Goal: Information Seeking & Learning: Compare options

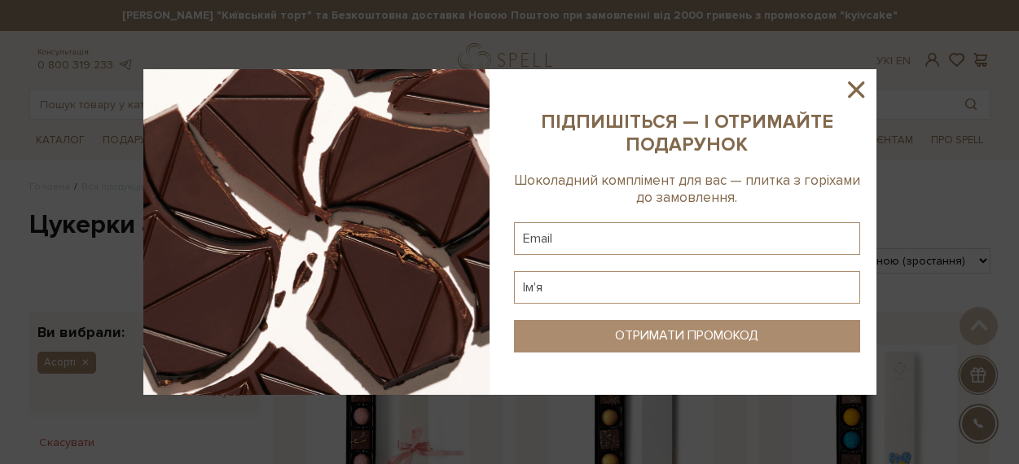
click at [862, 89] on icon at bounding box center [857, 90] width 28 height 28
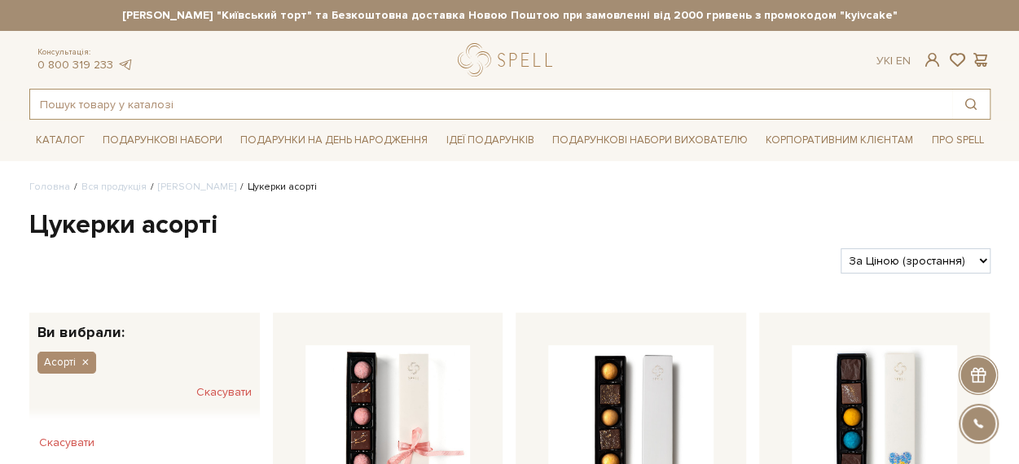
click at [521, 102] on input "text" at bounding box center [491, 104] width 922 height 29
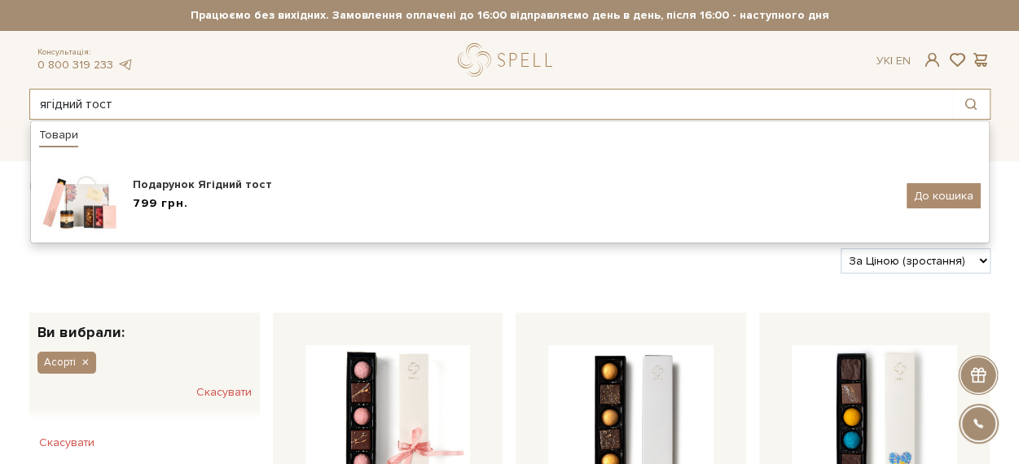
type input "ягідний тост"
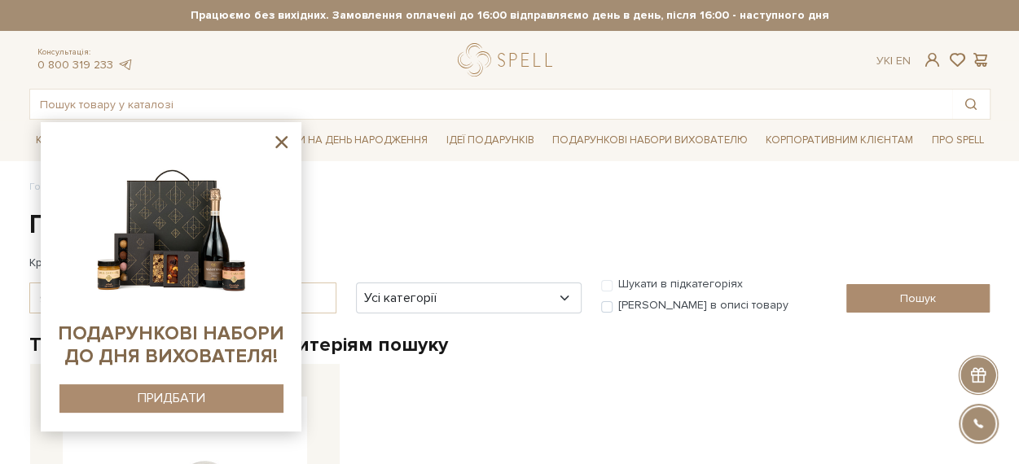
click at [283, 141] on icon at bounding box center [281, 142] width 12 height 12
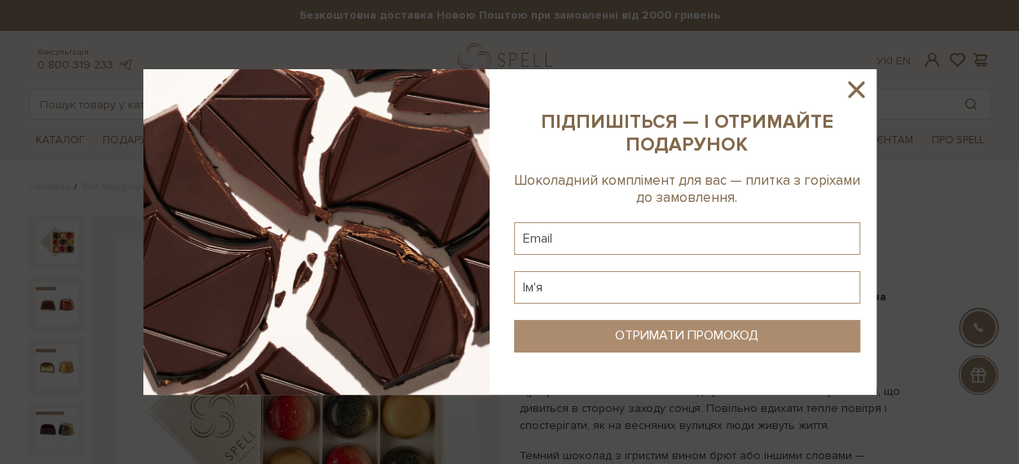
click at [859, 88] on icon at bounding box center [856, 89] width 16 height 16
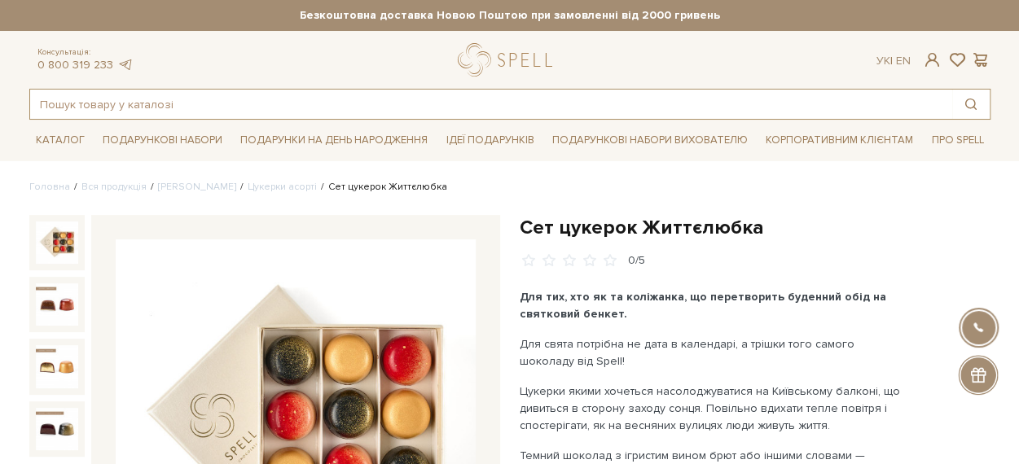
click at [520, 106] on input "text" at bounding box center [491, 104] width 922 height 29
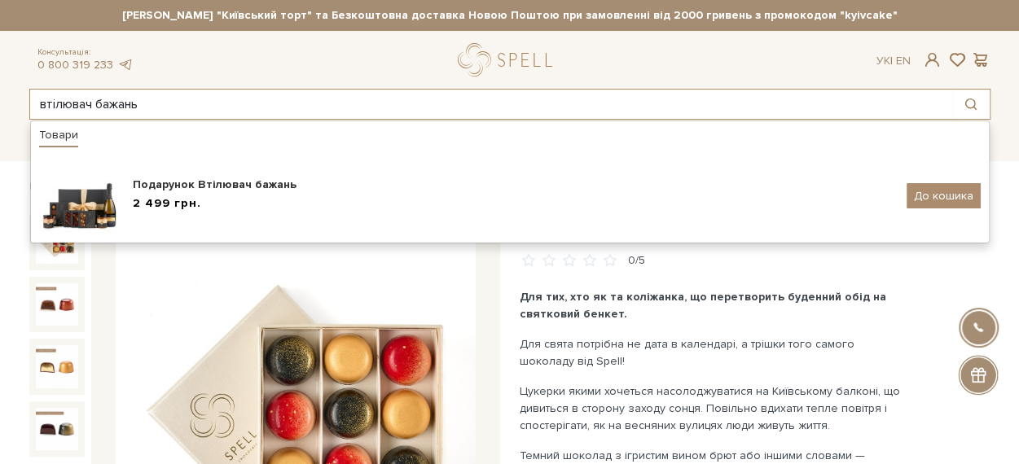
type input "втілювач бажань"
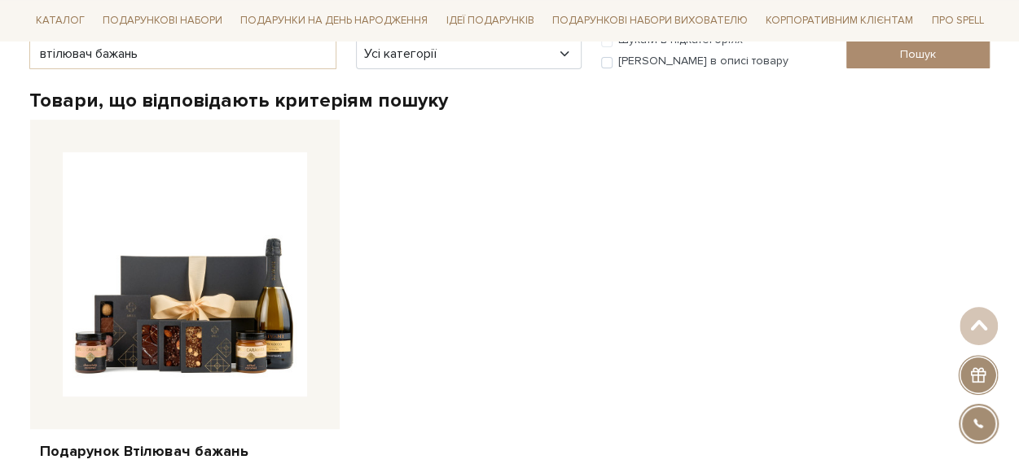
scroll to position [326, 0]
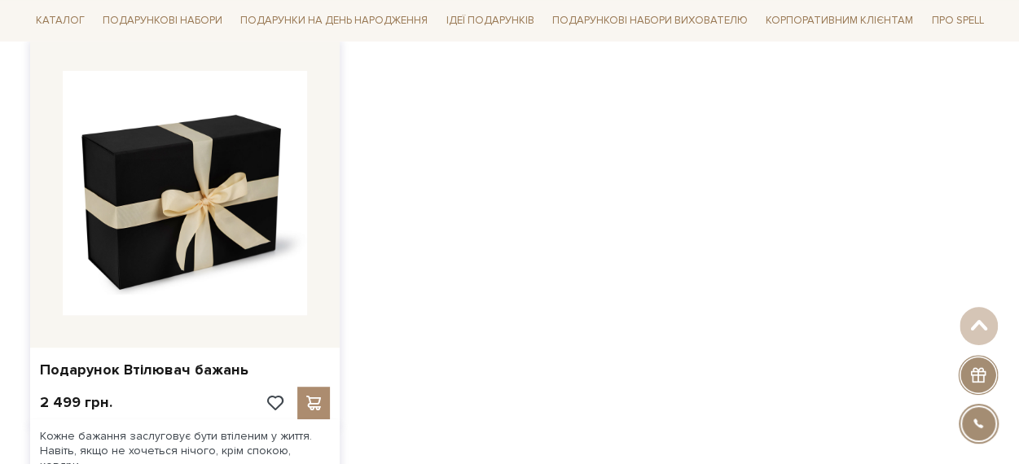
click at [264, 263] on img at bounding box center [185, 193] width 244 height 244
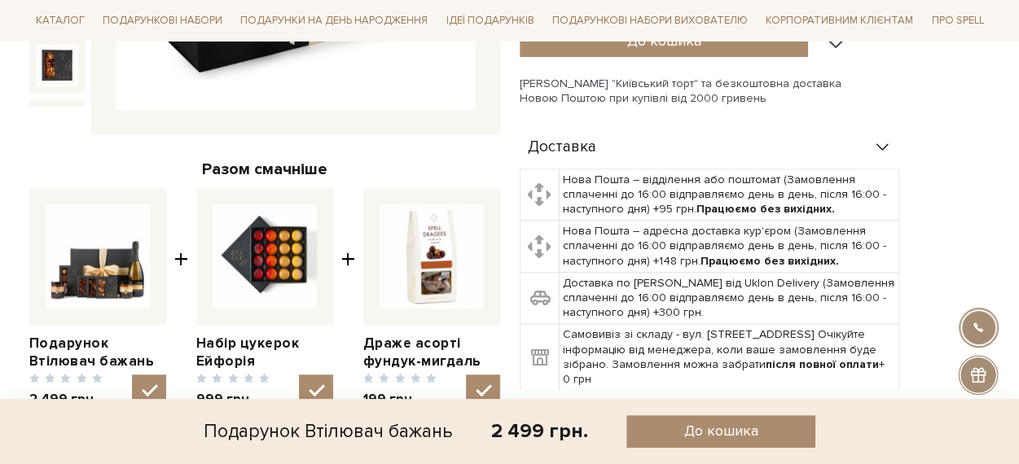
scroll to position [570, 0]
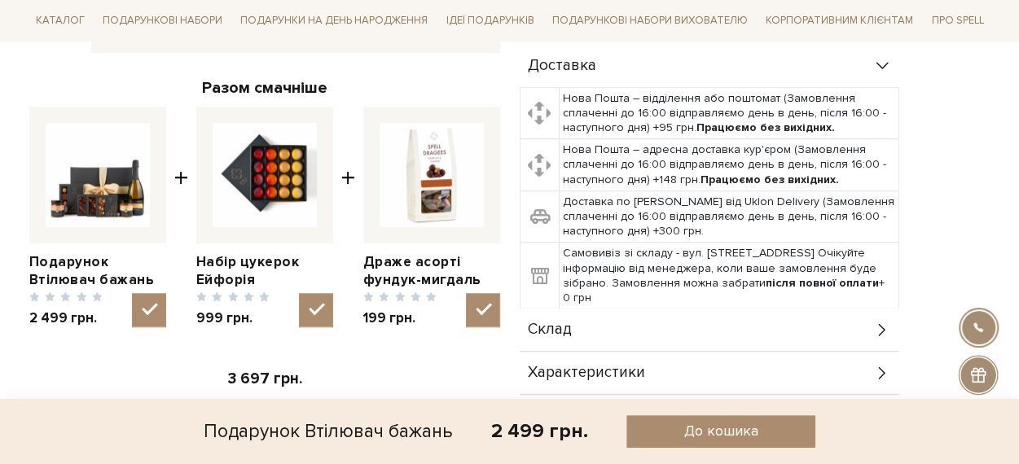
click at [689, 312] on div "Склад" at bounding box center [710, 330] width 380 height 42
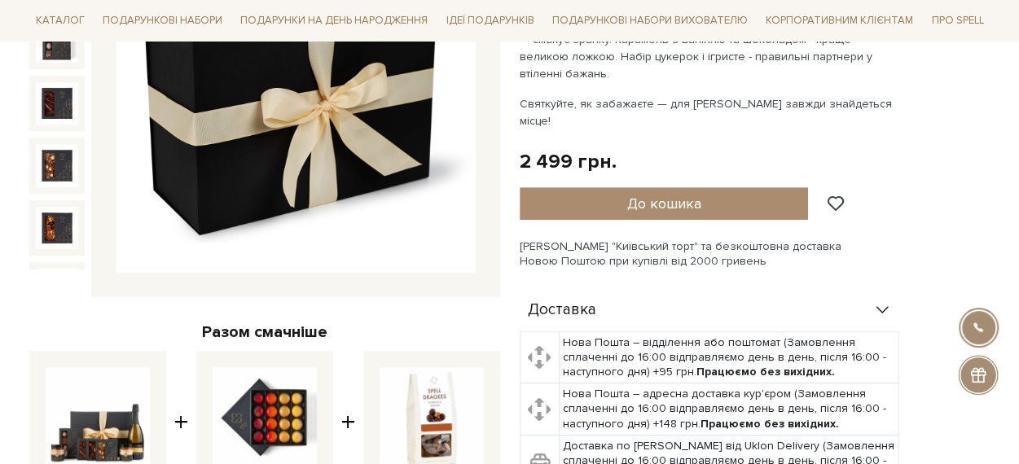
scroll to position [652, 0]
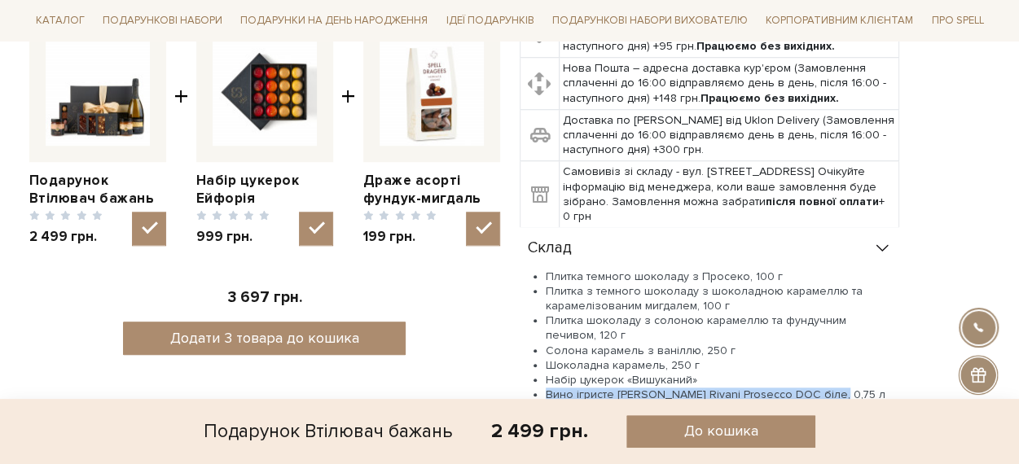
drag, startPoint x: 548, startPoint y: 358, endPoint x: 825, endPoint y: 362, distance: 277.1
click at [825, 388] on li "Вино ігристе Schenk Rivani Prosecco DOC біле, 0,75 л" at bounding box center [723, 395] width 354 height 15
copy li "Вино ігристе Schenk Rivani Prosecco DOC біле, 0,75 л"
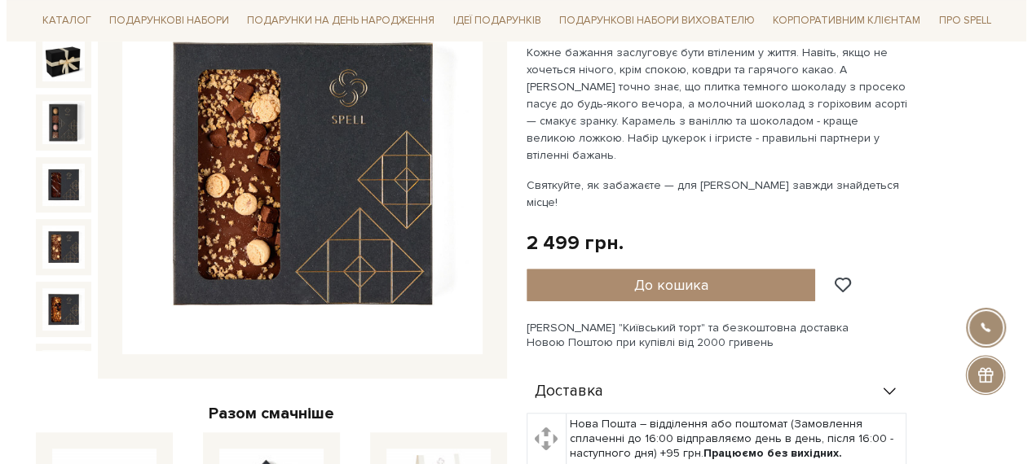
scroll to position [0, 0]
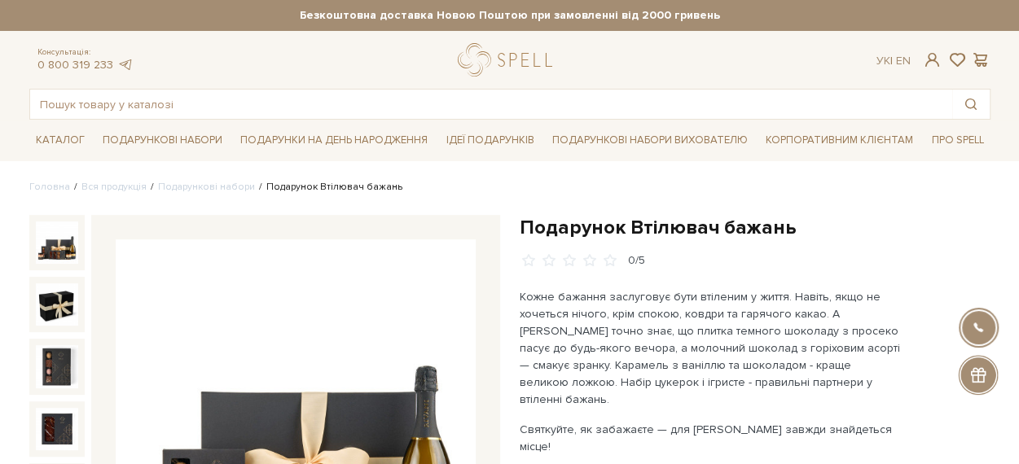
click at [55, 247] on img at bounding box center [57, 243] width 42 height 42
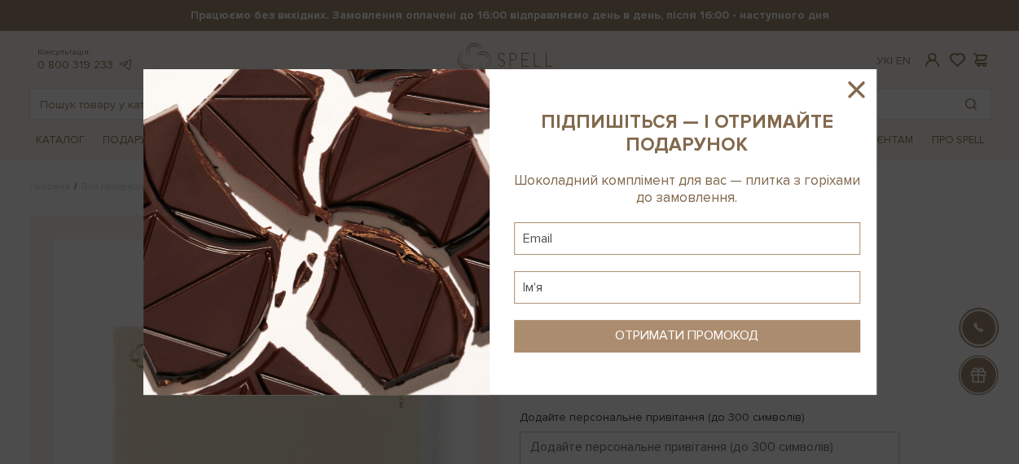
click at [860, 84] on icon at bounding box center [856, 89] width 16 height 16
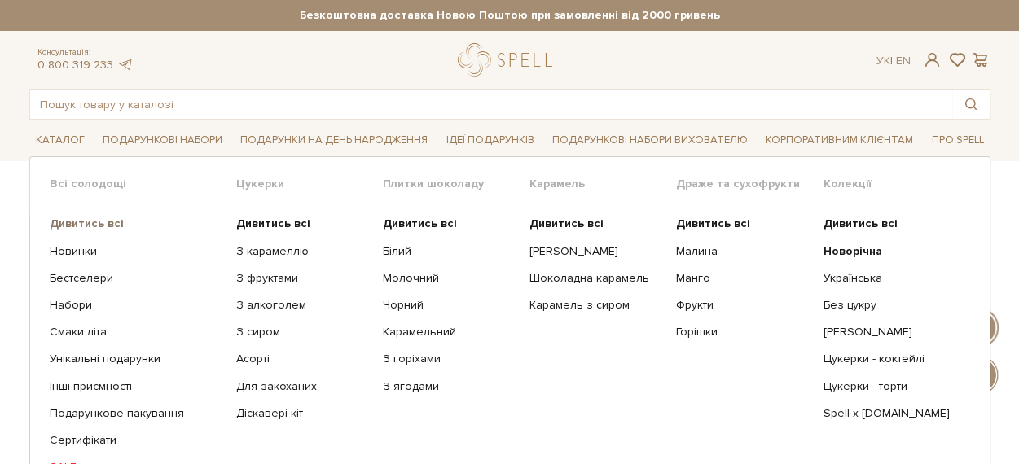
click at [67, 223] on b "Дивитись всі" at bounding box center [87, 224] width 74 height 14
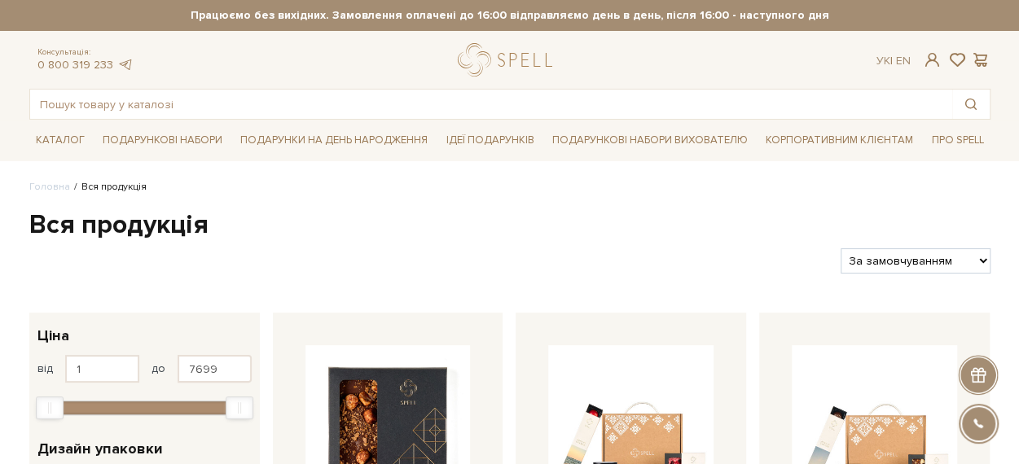
click at [976, 258] on select "За замовчуванням За Ціною (зростання) За Ціною (зменшення) Новинки За популярні…" at bounding box center [915, 261] width 149 height 25
select select "[URL][DOMAIN_NAME]"
click at [841, 249] on select "За замовчуванням За Ціною (зростання) За Ціною (зменшення) Новинки За популярні…" at bounding box center [915, 261] width 149 height 25
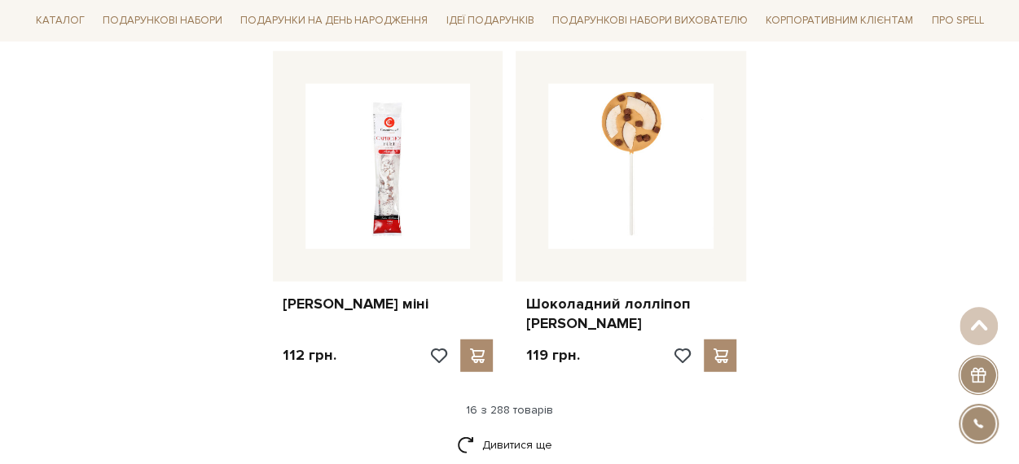
scroll to position [2119, 0]
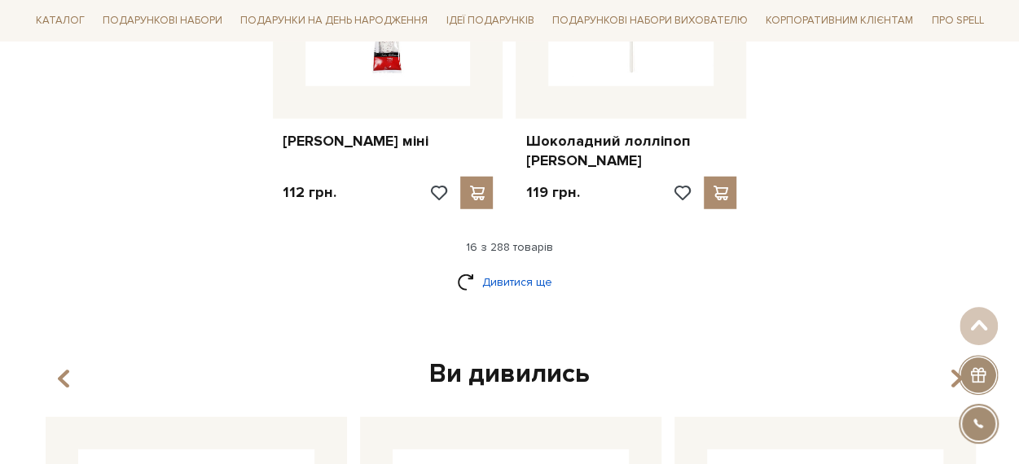
click at [542, 271] on link "Дивитися ще" at bounding box center [510, 282] width 106 height 29
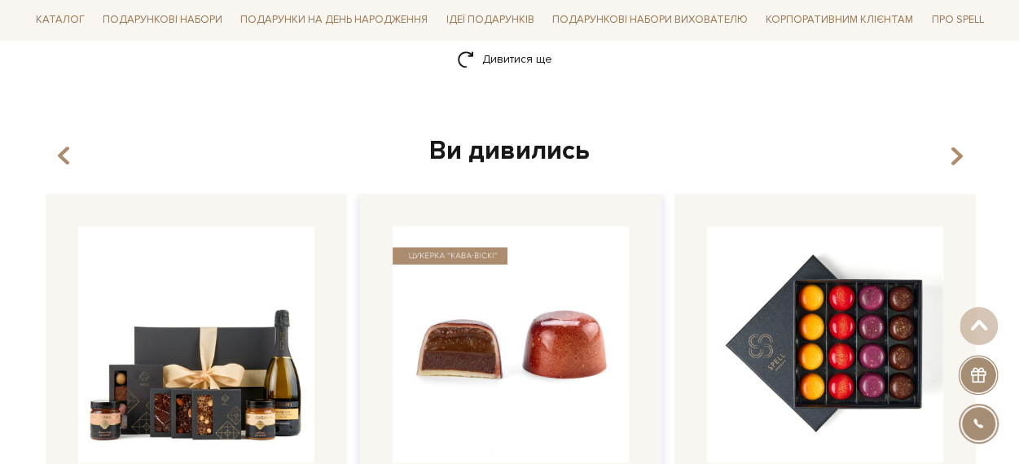
scroll to position [3830, 0]
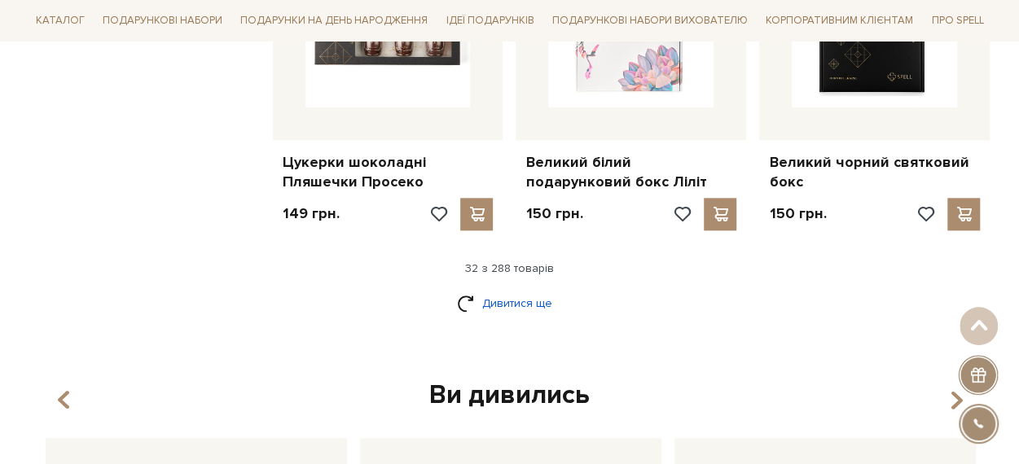
click at [502, 289] on link "Дивитися ще" at bounding box center [510, 303] width 106 height 29
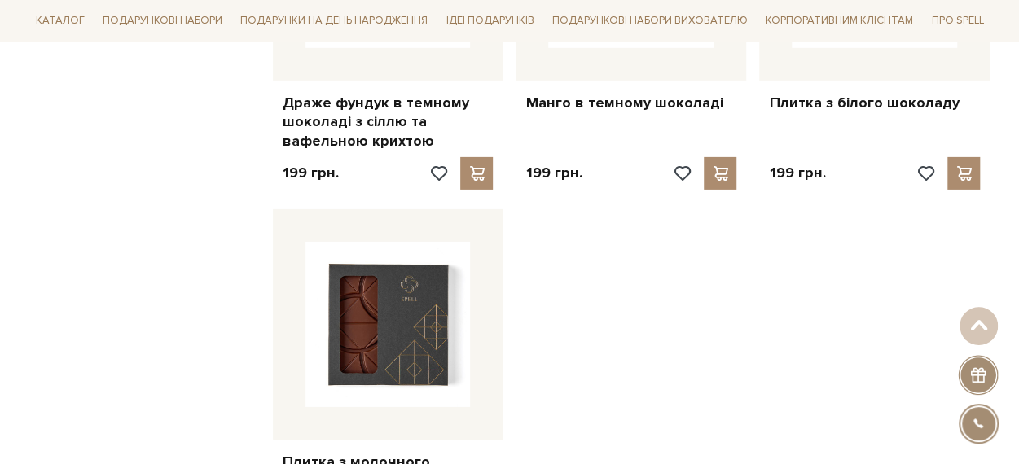
scroll to position [5867, 0]
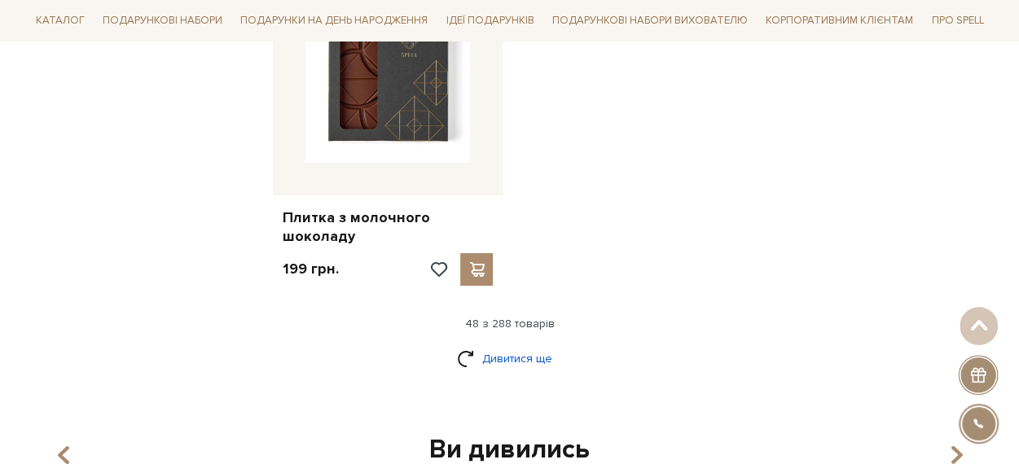
click at [522, 345] on link "Дивитися ще" at bounding box center [510, 359] width 106 height 29
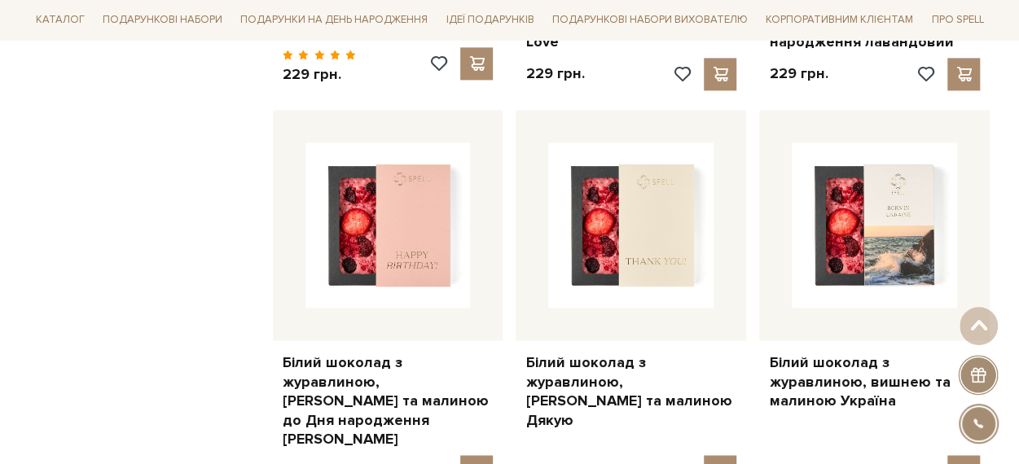
scroll to position [7008, 0]
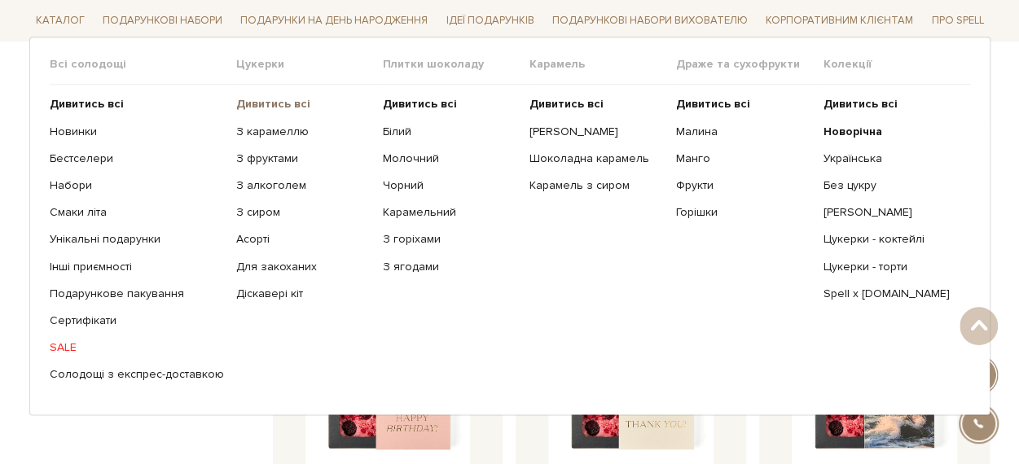
click at [255, 105] on b "Дивитись всі" at bounding box center [273, 104] width 74 height 14
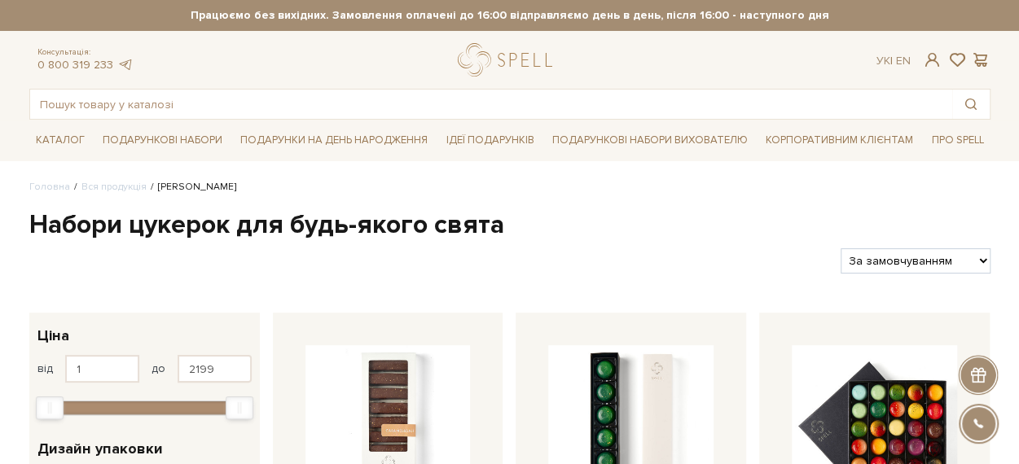
select select "[URL][DOMAIN_NAME]"
click at [841, 249] on select "За замовчуванням За Ціною (зростання) За Ціною (зменшення) Новинки За популярні…" at bounding box center [915, 261] width 149 height 25
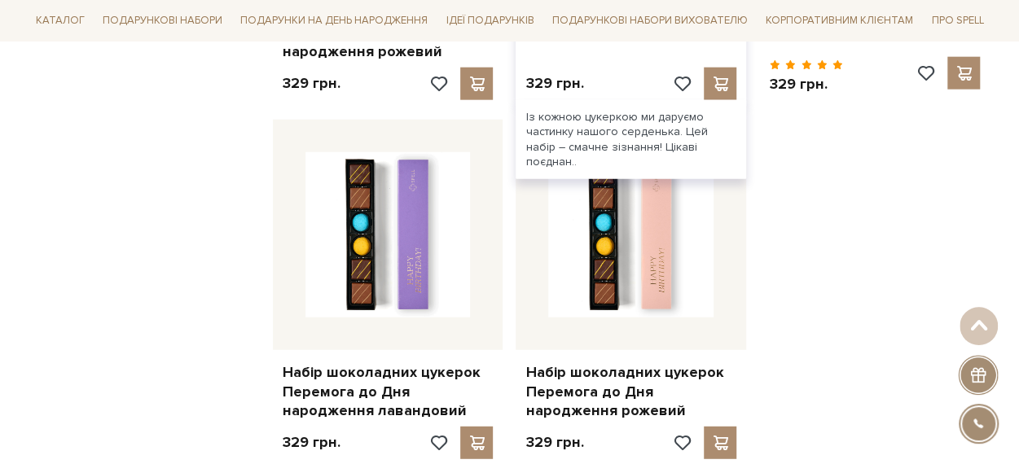
scroll to position [2037, 0]
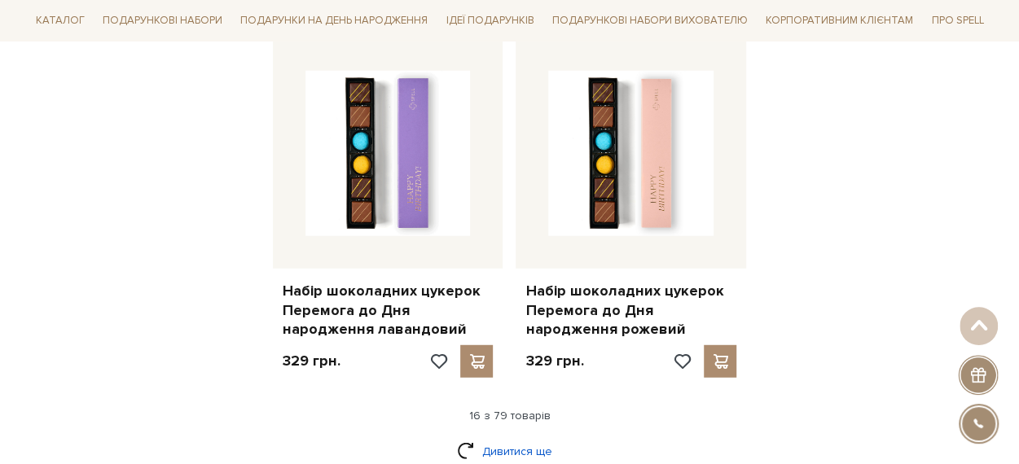
click at [487, 445] on link "Дивитися ще" at bounding box center [510, 452] width 106 height 29
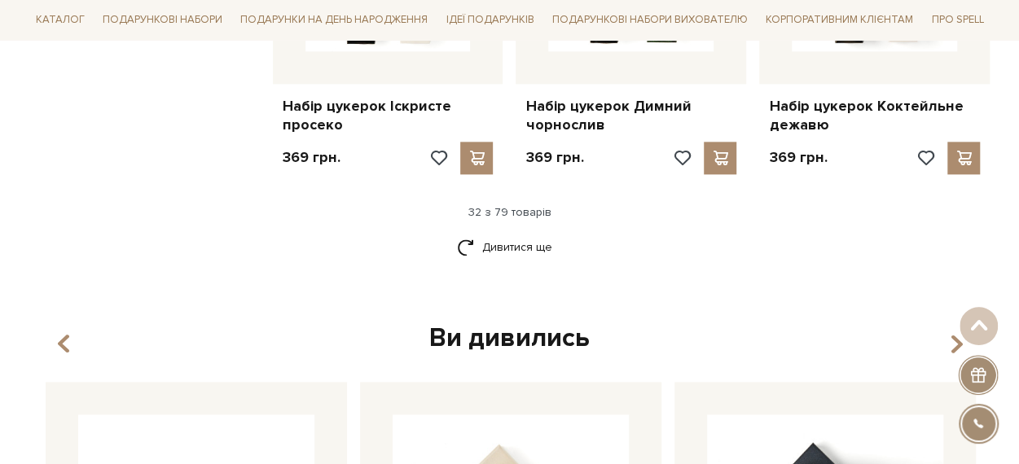
scroll to position [4074, 0]
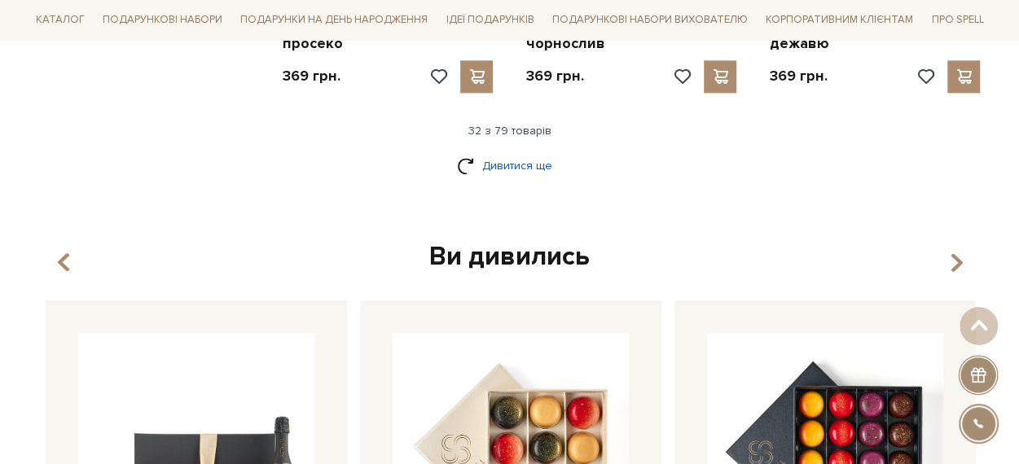
click at [478, 156] on link "Дивитися ще" at bounding box center [510, 166] width 106 height 29
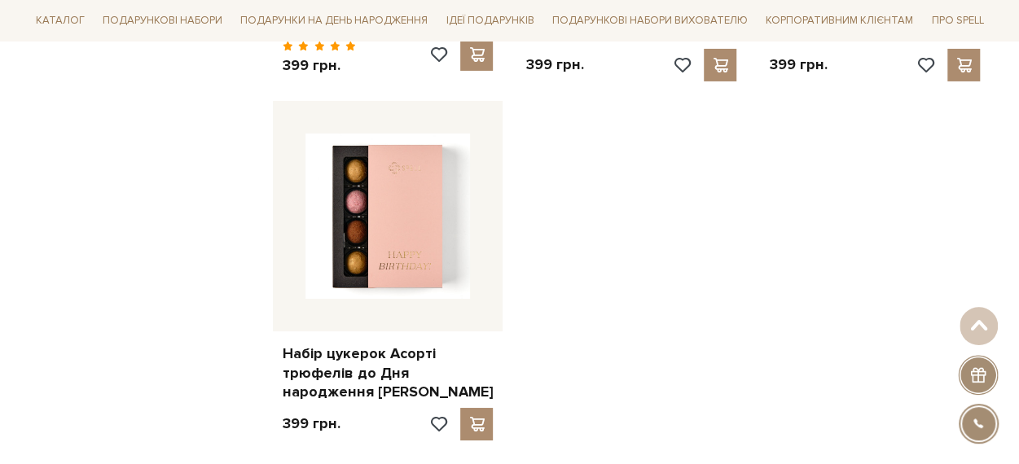
scroll to position [5948, 0]
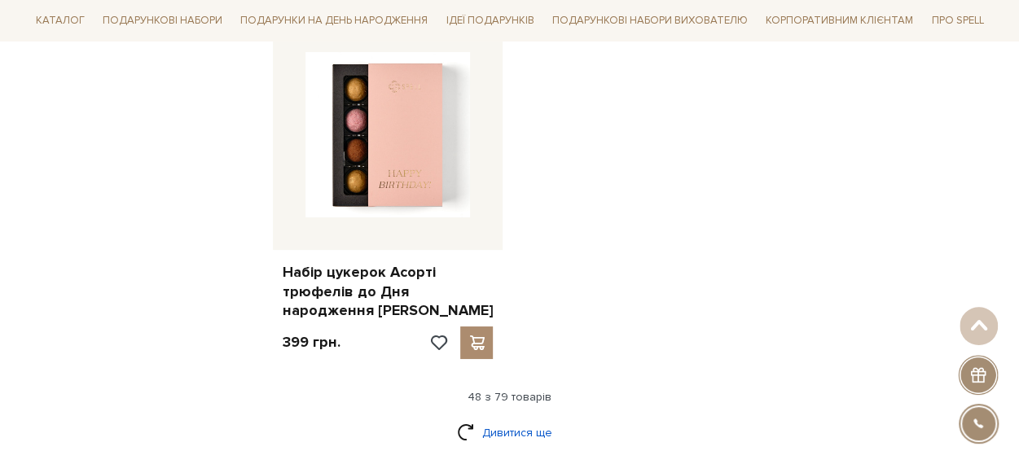
click at [504, 419] on link "Дивитися ще" at bounding box center [510, 433] width 106 height 29
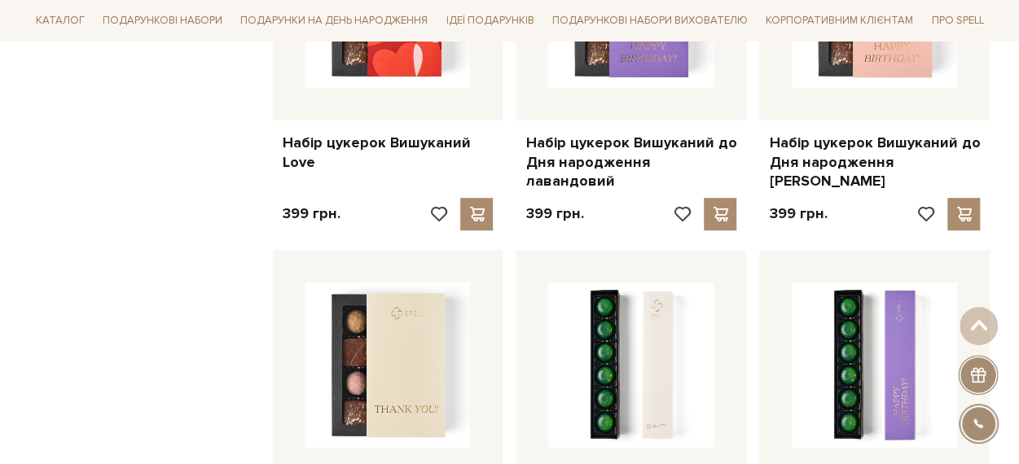
scroll to position [6519, 0]
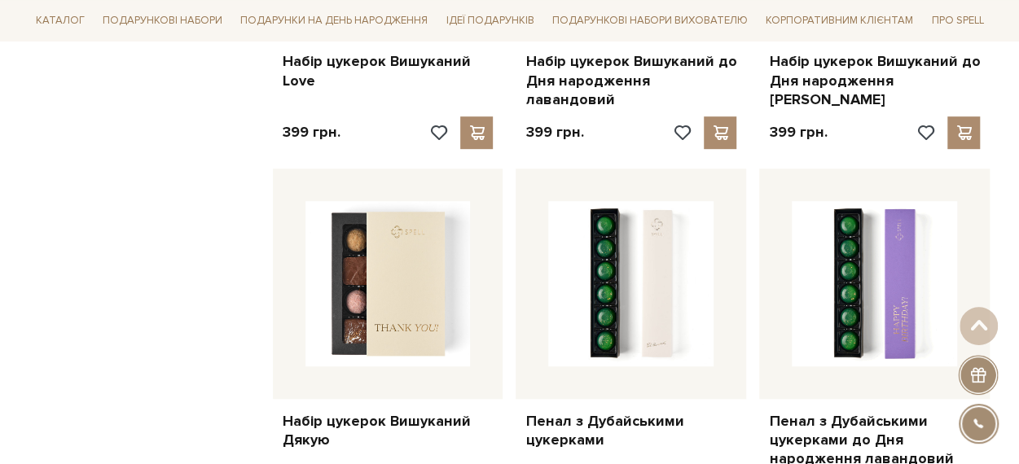
drag, startPoint x: 406, startPoint y: 231, endPoint x: 129, endPoint y: 359, distance: 305.5
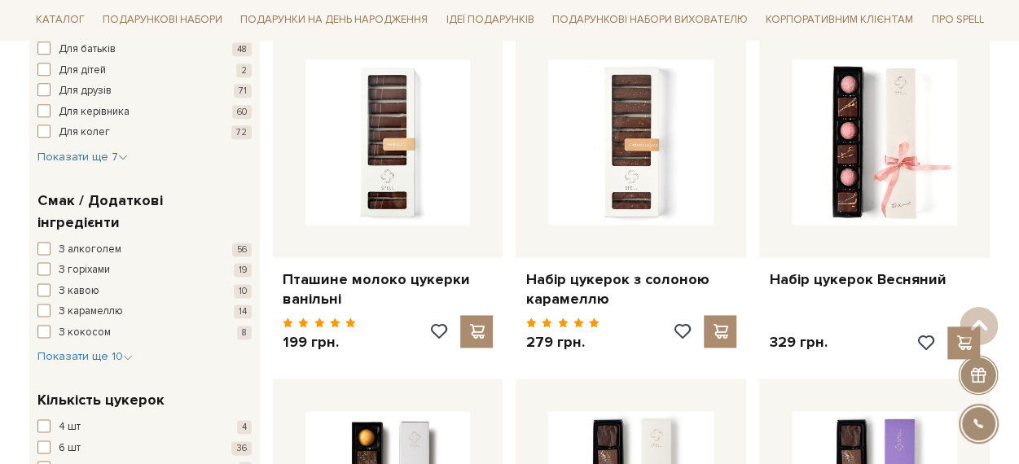
scroll to position [1059, 0]
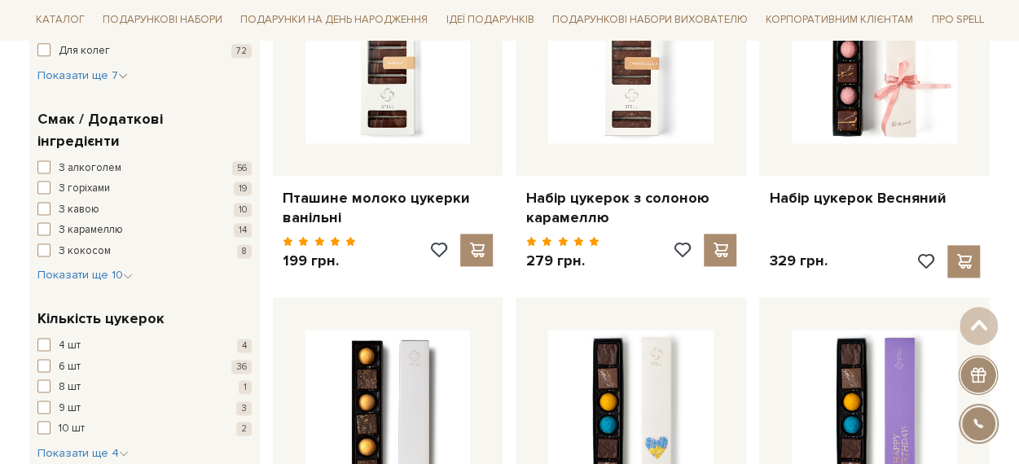
drag, startPoint x: 1008, startPoint y: 108, endPoint x: 1001, endPoint y: 51, distance: 57.4
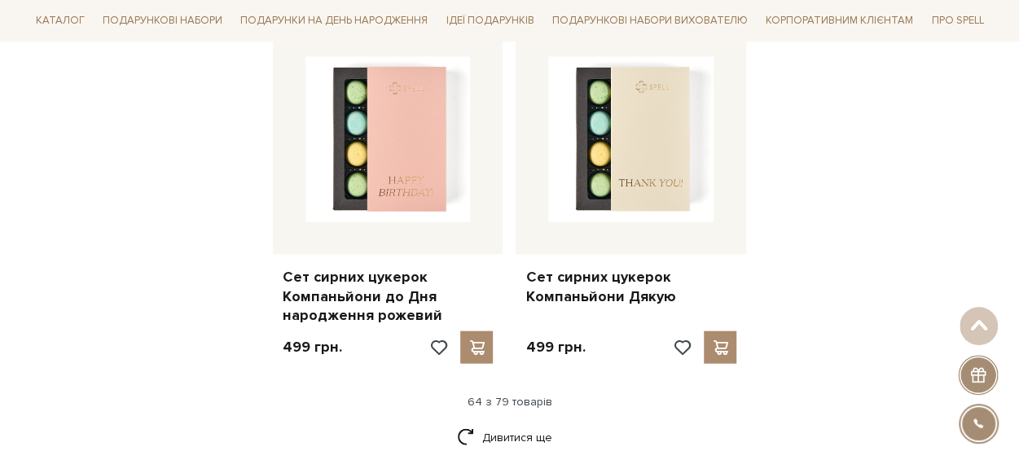
scroll to position [7823, 0]
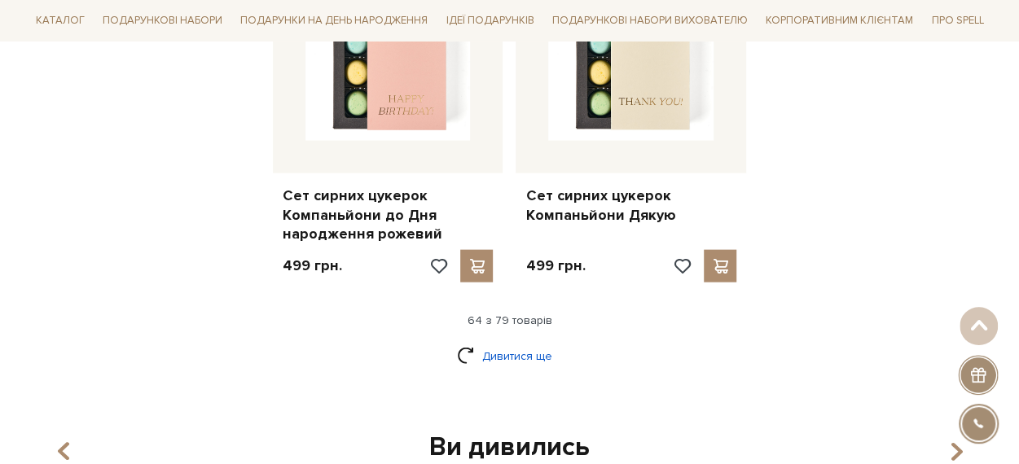
click at [530, 342] on link "Дивитися ще" at bounding box center [510, 356] width 106 height 29
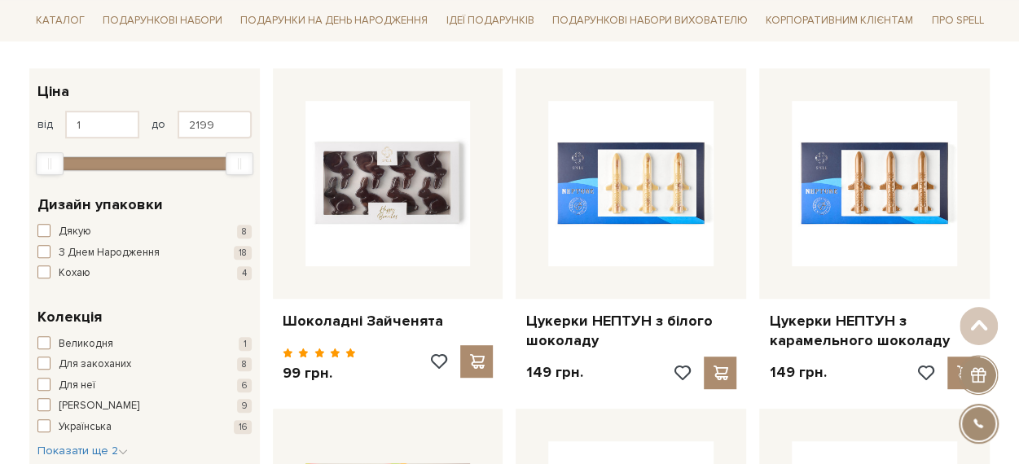
scroll to position [0, 0]
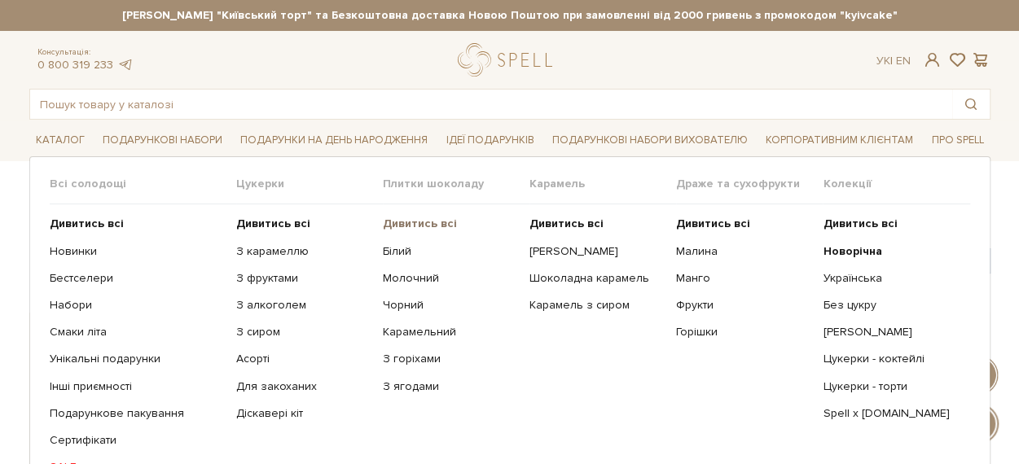
click at [396, 221] on b "Дивитись всі" at bounding box center [420, 224] width 74 height 14
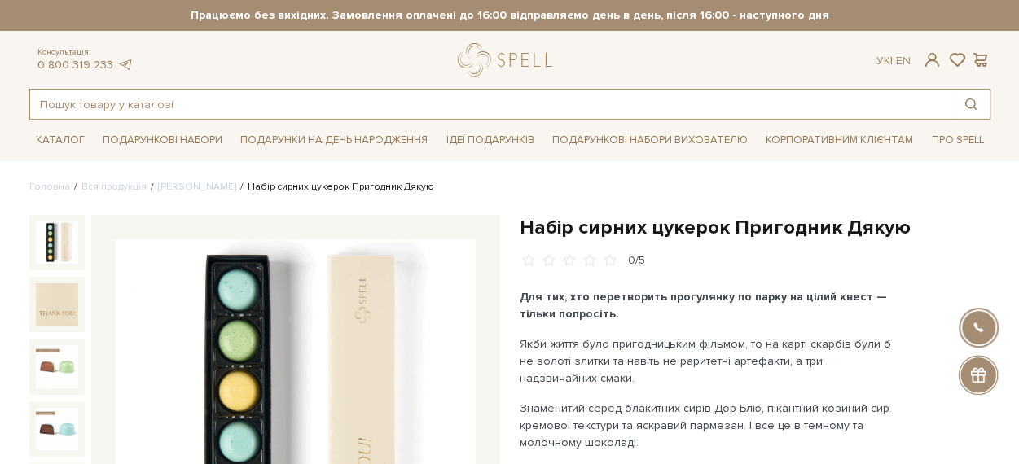
click at [321, 103] on input "text" at bounding box center [491, 104] width 922 height 29
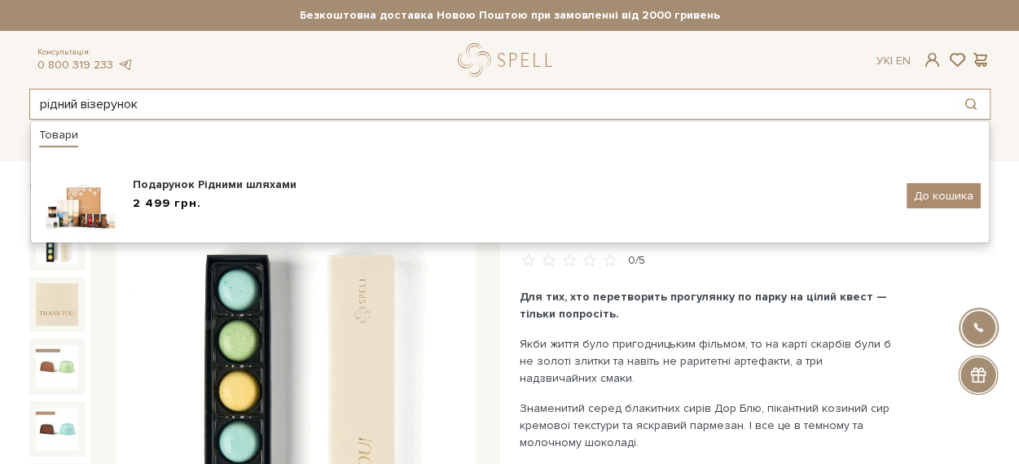
type input "рідний візерунок"
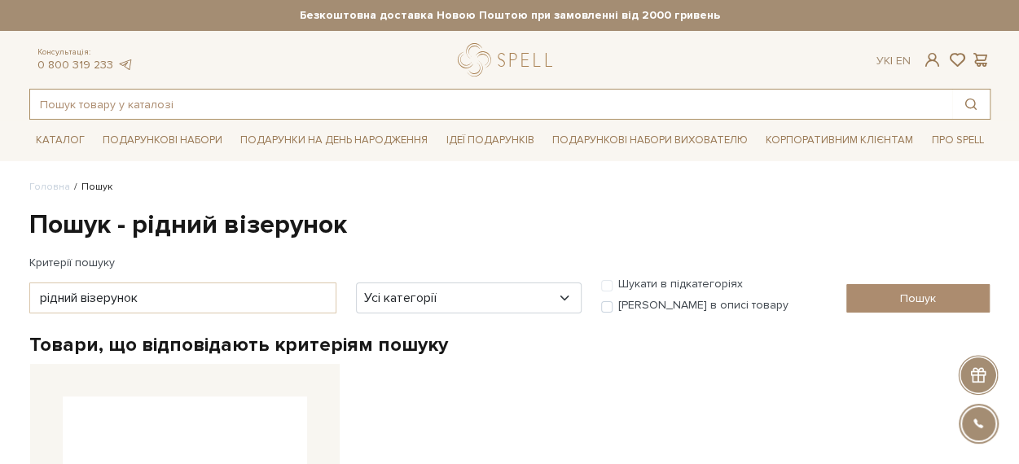
click at [165, 111] on input "text" at bounding box center [491, 104] width 922 height 29
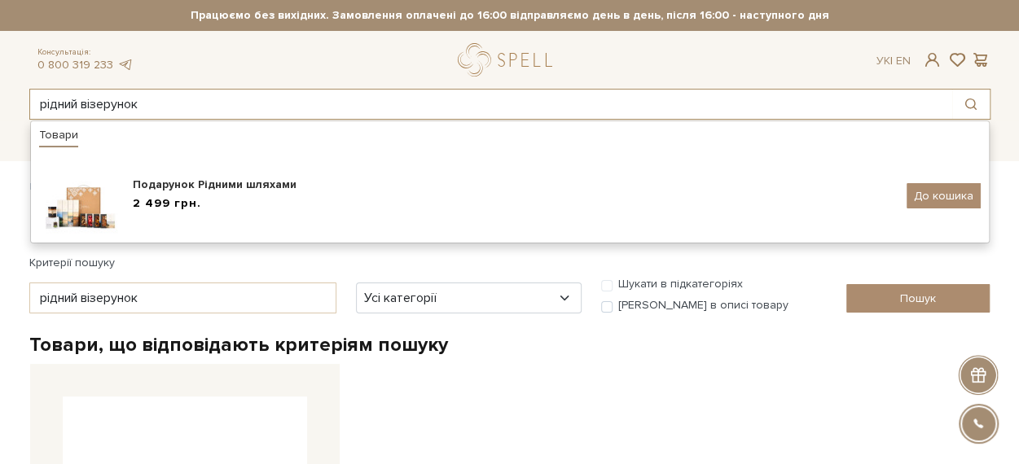
type input "рідний візерунок"
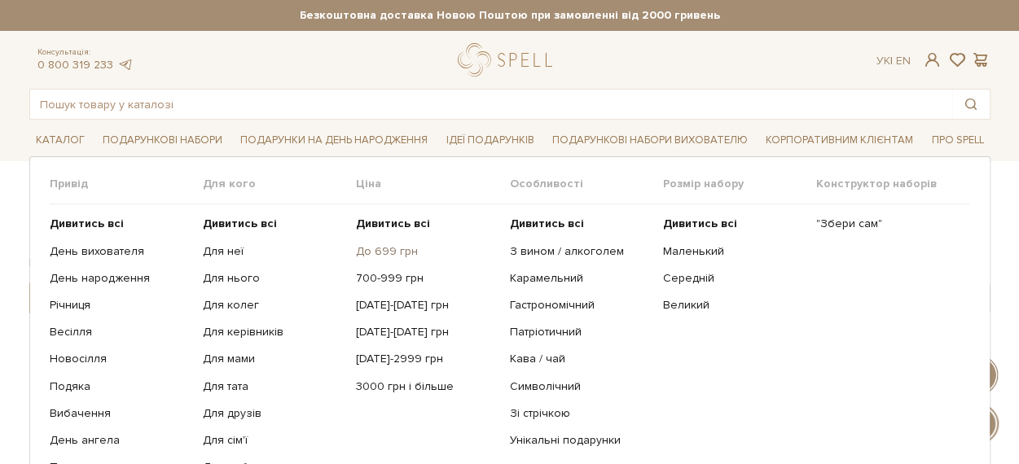
click at [381, 250] on link "До 699 грн" at bounding box center [426, 251] width 141 height 15
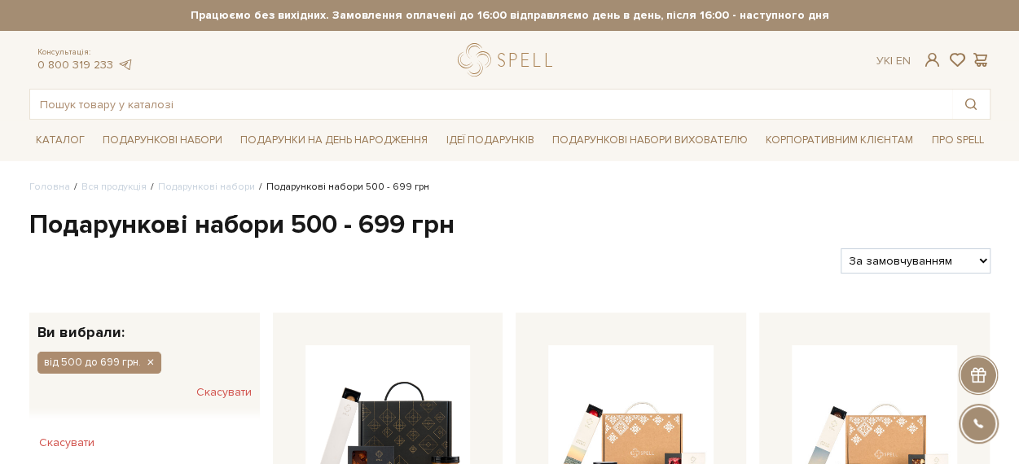
scroll to position [163, 0]
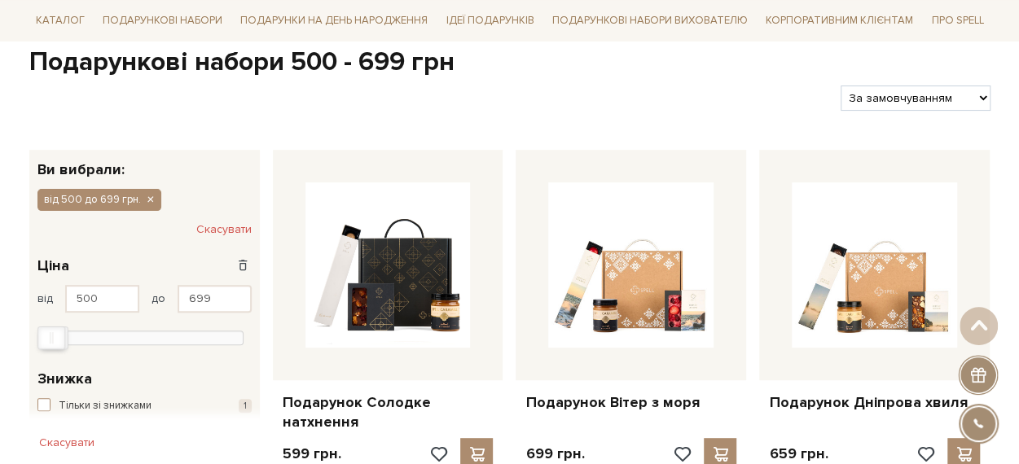
click at [942, 91] on select "За замовчуванням За Ціною (зростання) За Ціною (зменшення) Новинки За популярні…" at bounding box center [915, 98] width 149 height 25
select select "[URL][DOMAIN_NAME]"
click at [841, 86] on select "За замовчуванням За Ціною (зростання) За Ціною (зменшення) Новинки За популярні…" at bounding box center [915, 98] width 149 height 25
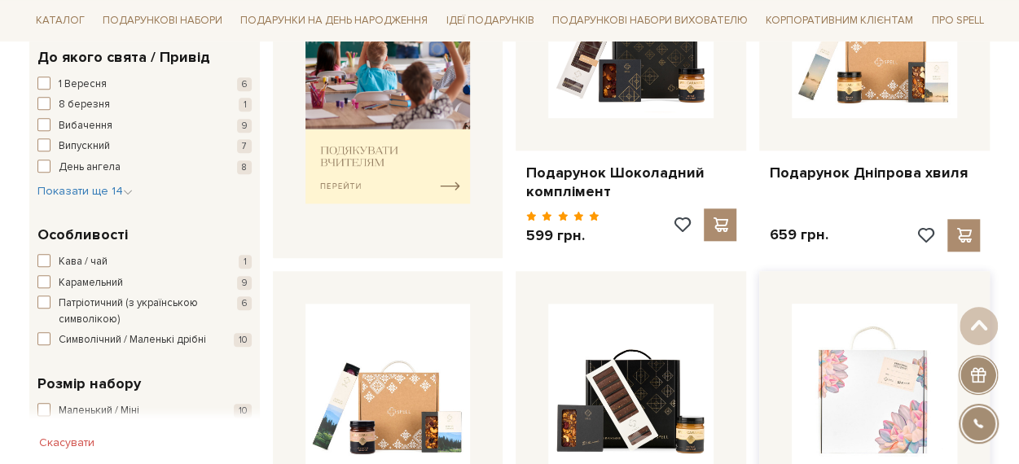
scroll to position [896, 0]
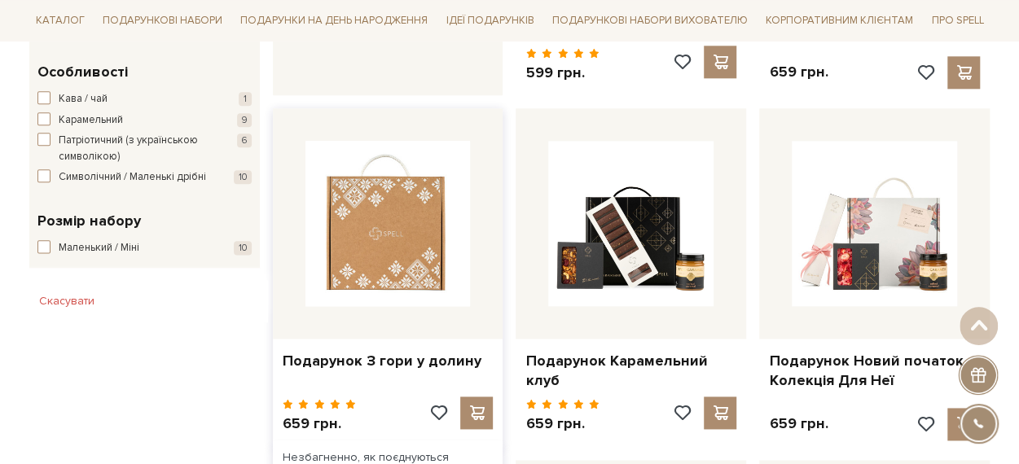
click at [416, 250] on img at bounding box center [388, 223] width 165 height 165
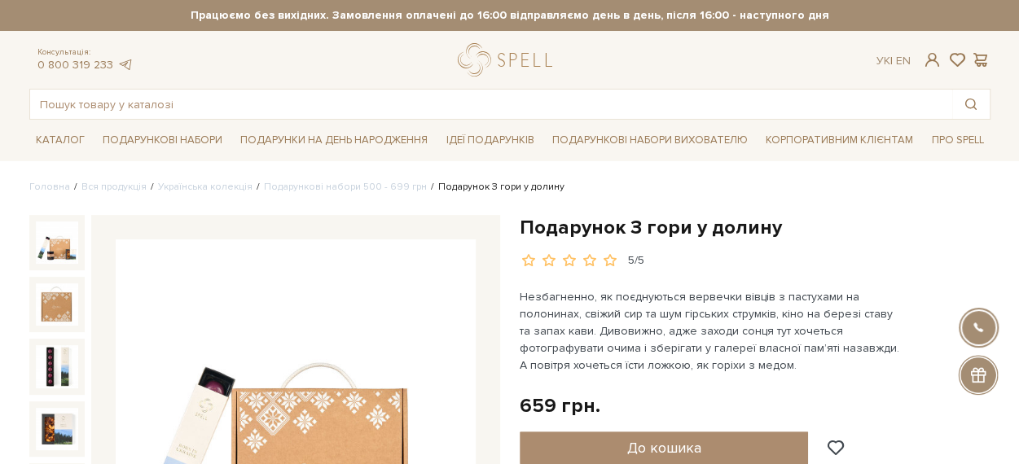
scroll to position [163, 0]
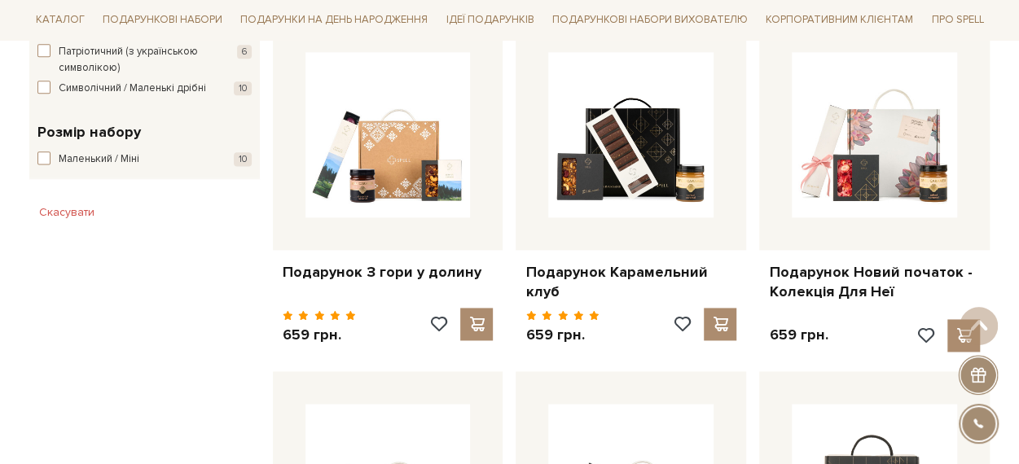
scroll to position [970, 0]
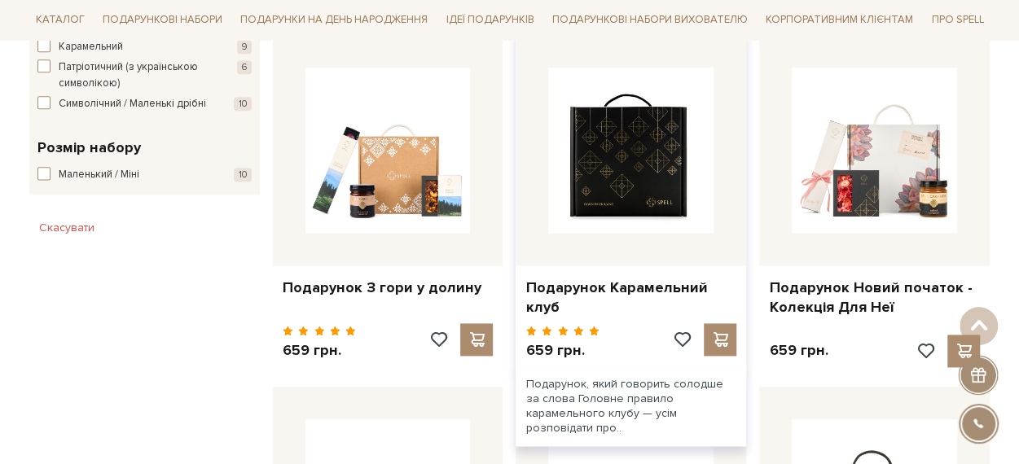
click at [629, 193] on img at bounding box center [630, 150] width 165 height 165
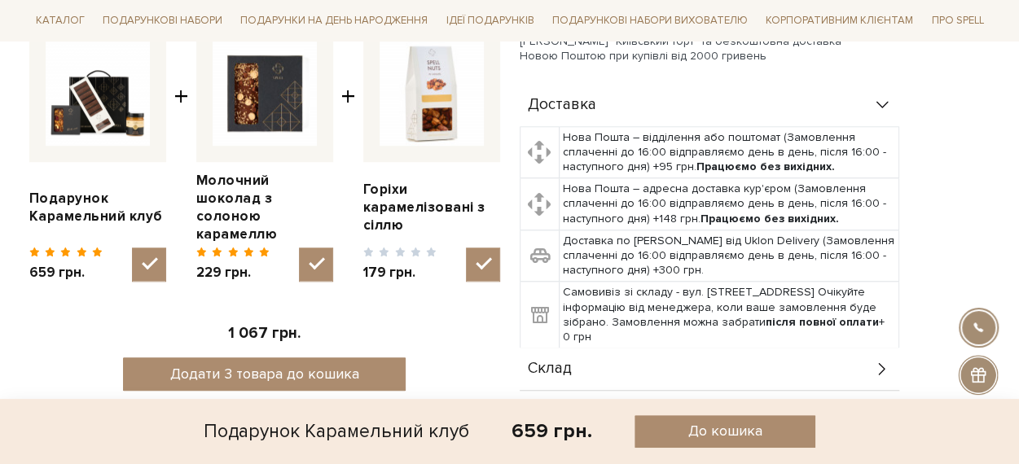
scroll to position [733, 0]
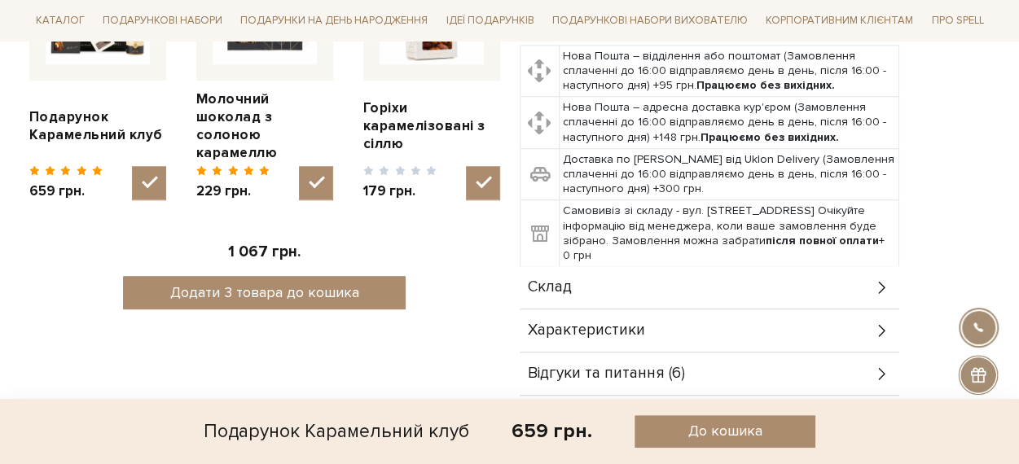
click at [655, 296] on div "Склад" at bounding box center [710, 287] width 380 height 42
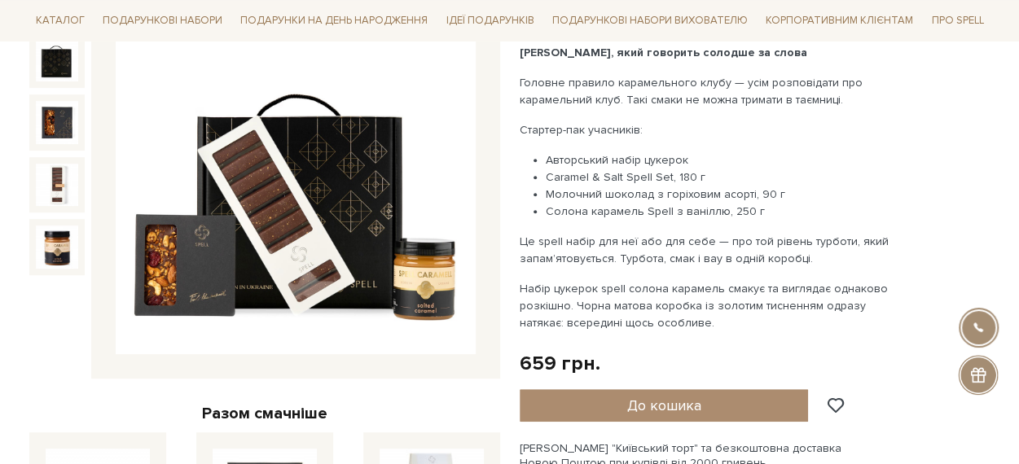
scroll to position [163, 0]
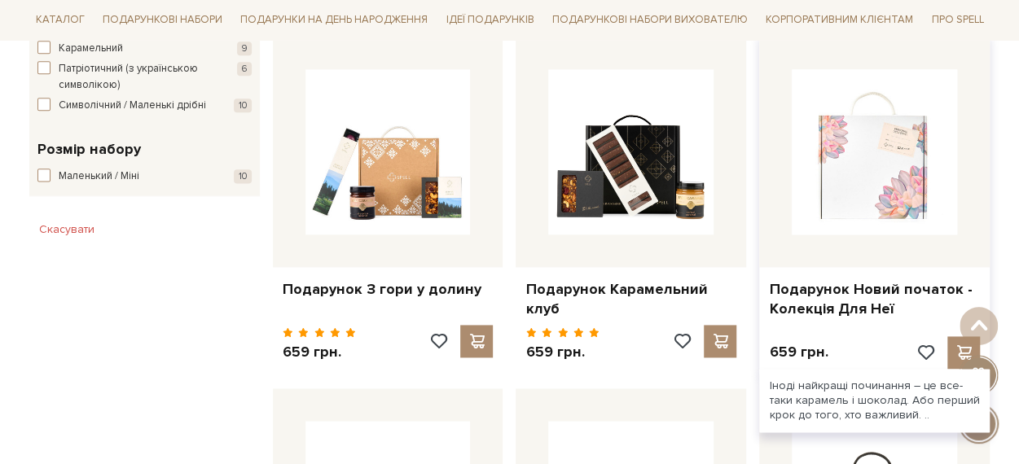
click at [896, 234] on img at bounding box center [874, 151] width 165 height 165
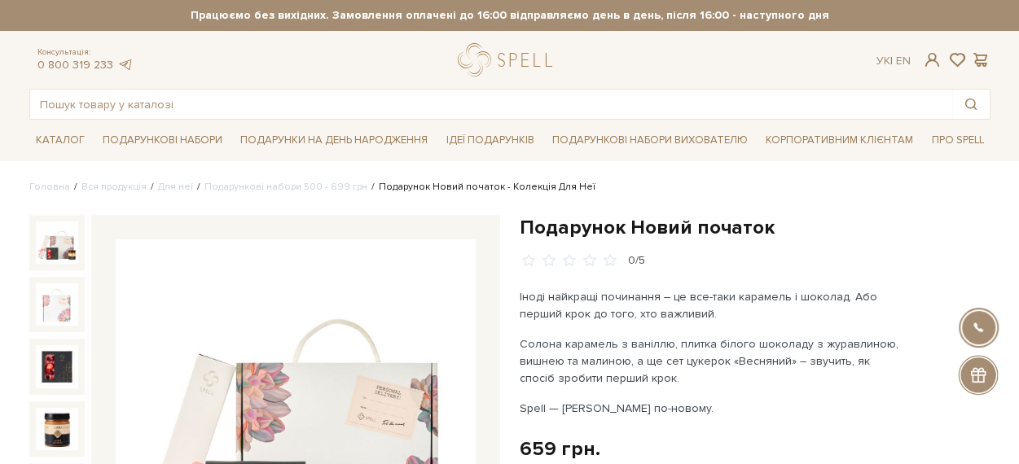
scroll to position [163, 0]
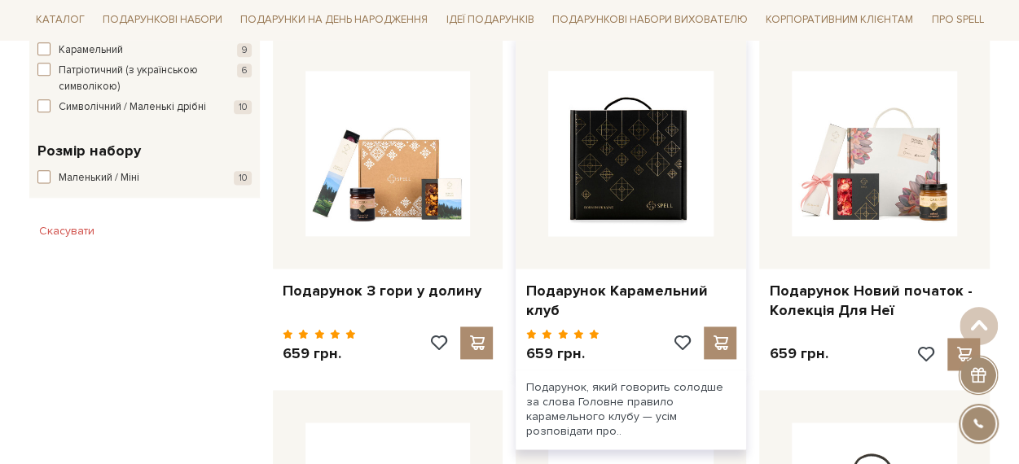
scroll to position [966, 0]
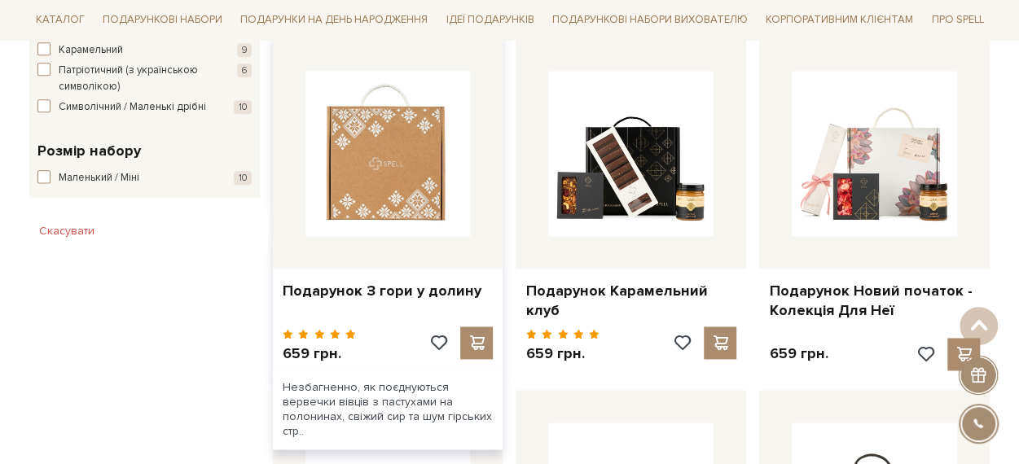
click at [339, 232] on img at bounding box center [388, 153] width 165 height 165
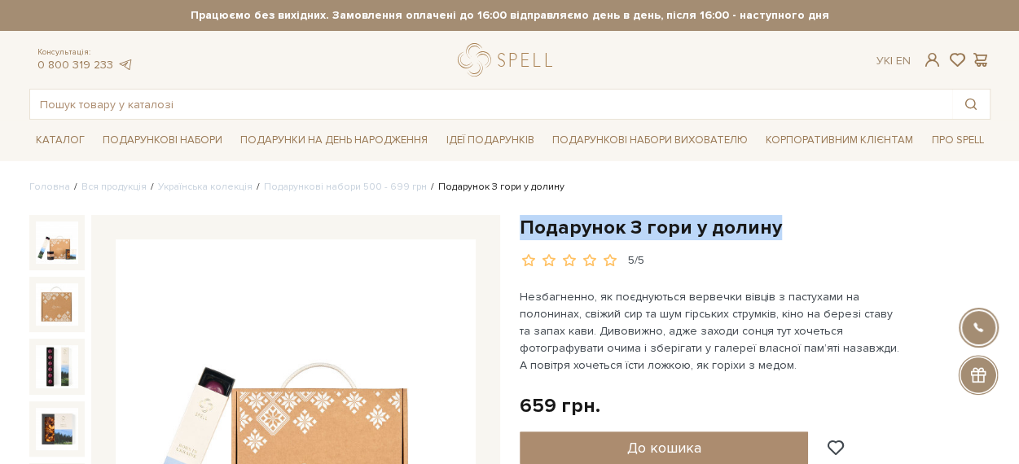
drag, startPoint x: 772, startPoint y: 227, endPoint x: 521, endPoint y: 224, distance: 251.8
click at [521, 224] on h1 "Подарунок З гори у долину" at bounding box center [755, 227] width 471 height 25
copy h1 "Подарунок З гори у долину"
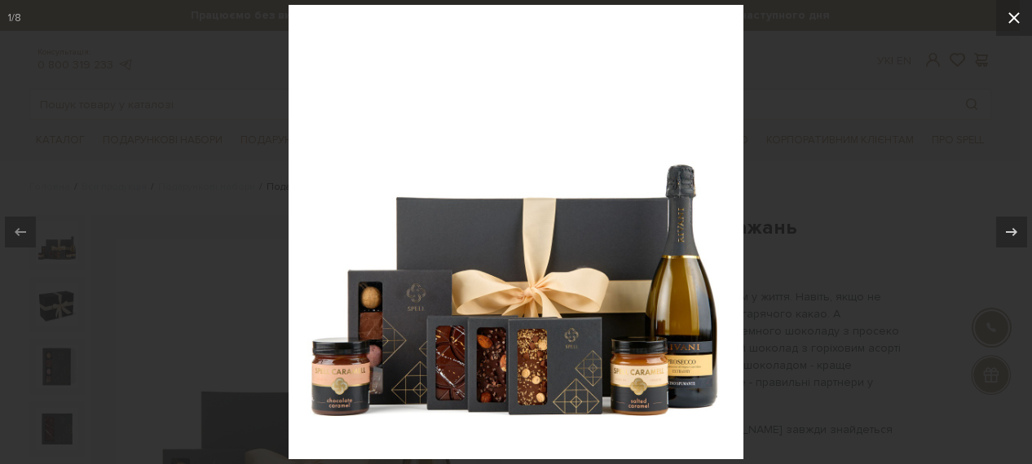
click at [1023, 19] on button at bounding box center [1014, 18] width 36 height 36
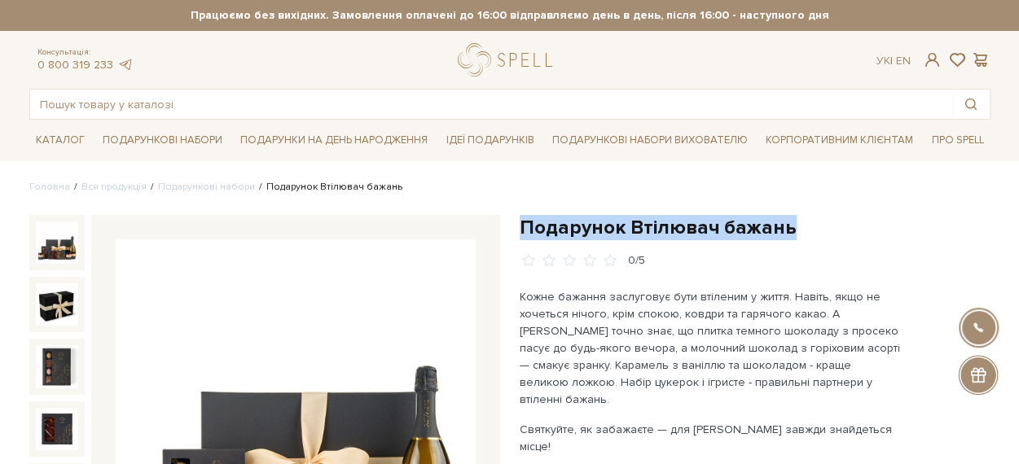
drag, startPoint x: 787, startPoint y: 227, endPoint x: 523, endPoint y: 218, distance: 264.2
click at [523, 218] on h1 "Подарунок Втілювач бажань" at bounding box center [755, 227] width 471 height 25
copy h1 "Подарунок Втілювач бажань"
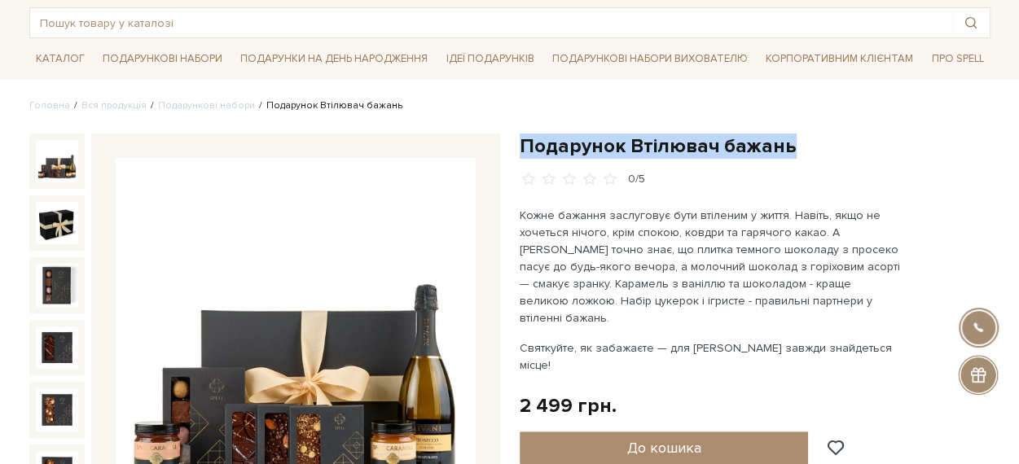
scroll to position [163, 0]
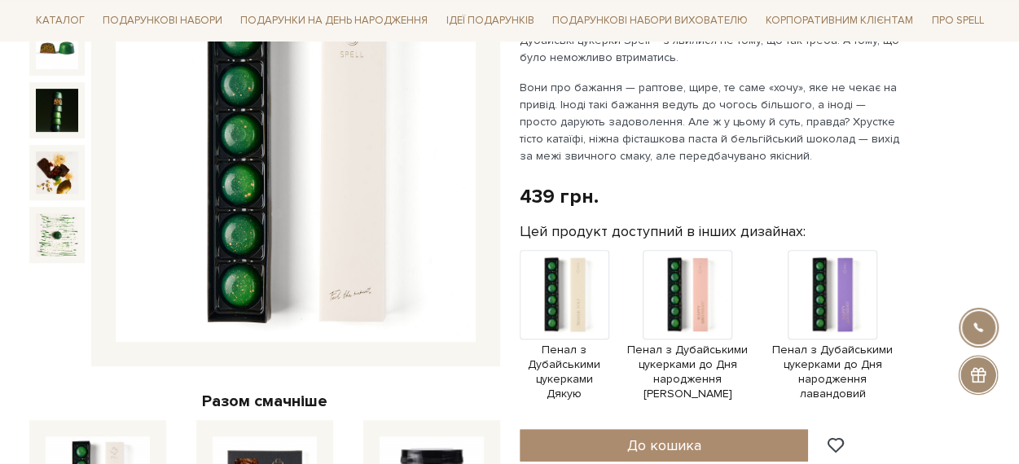
scroll to position [87, 0]
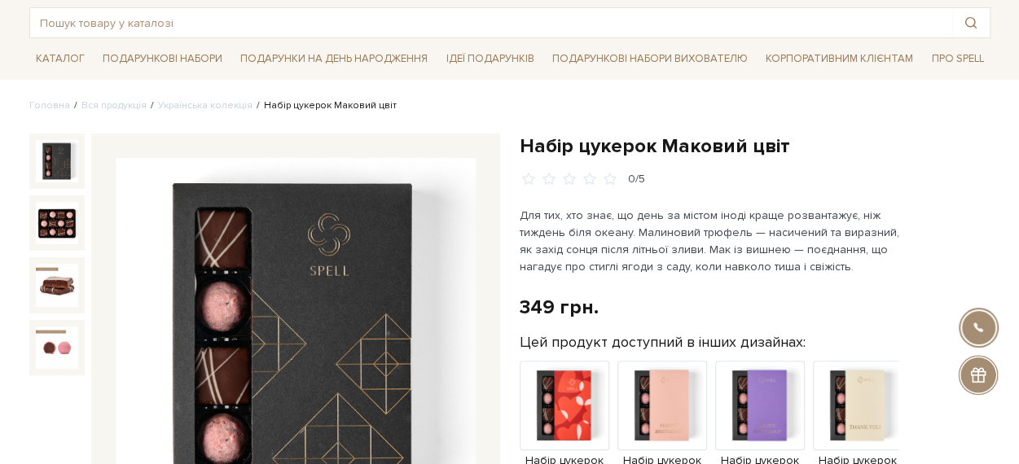
scroll to position [163, 0]
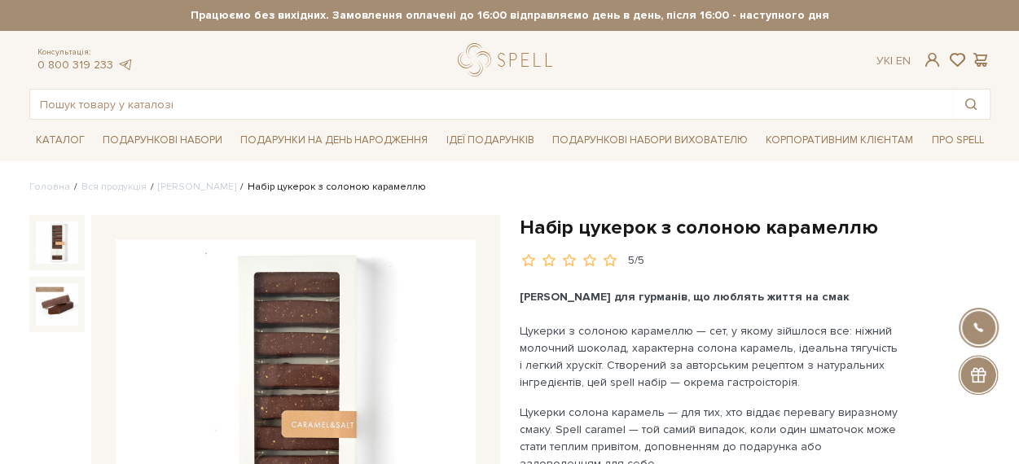
scroll to position [163, 0]
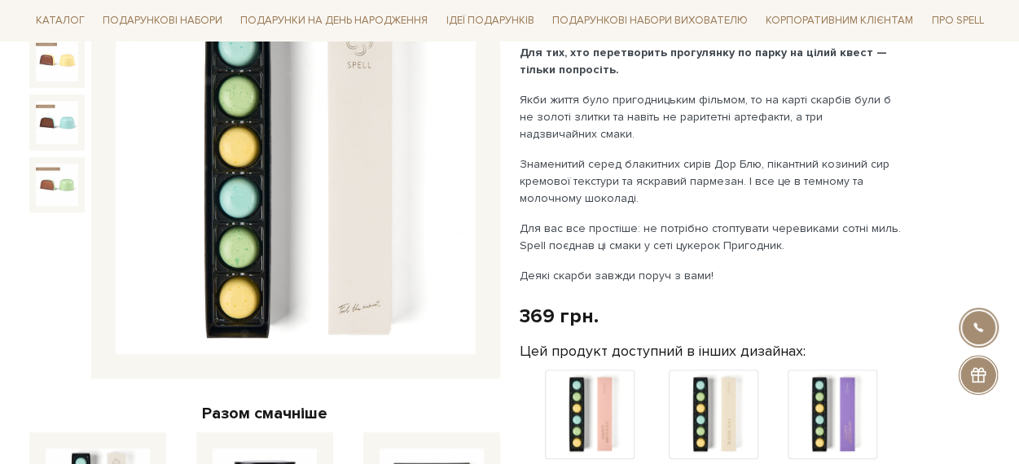
scroll to position [163, 0]
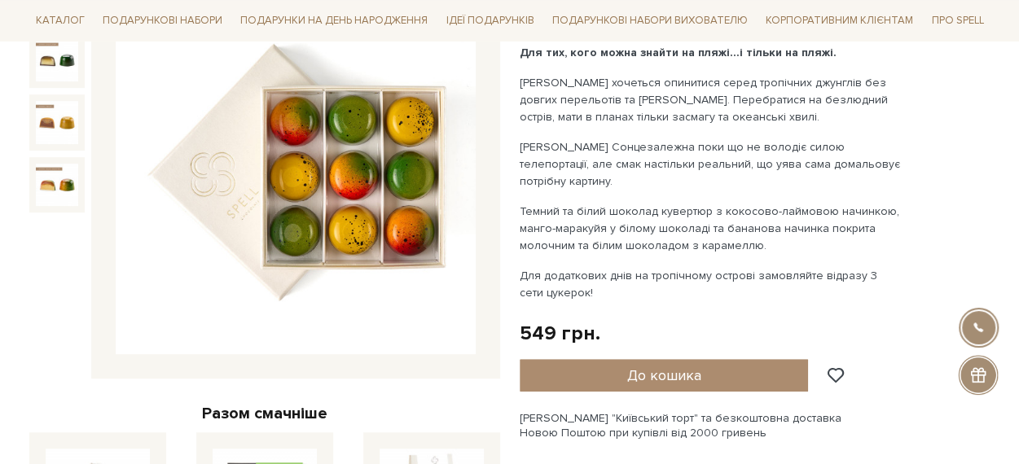
scroll to position [163, 0]
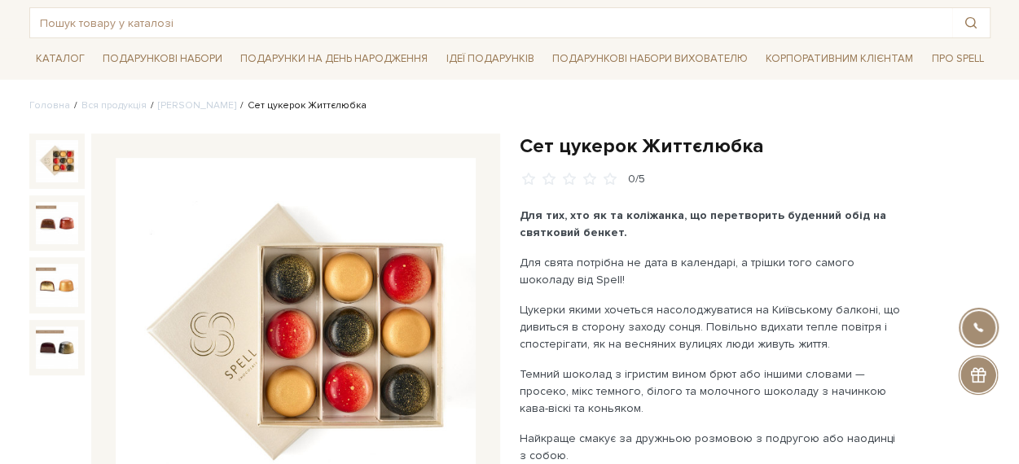
scroll to position [163, 0]
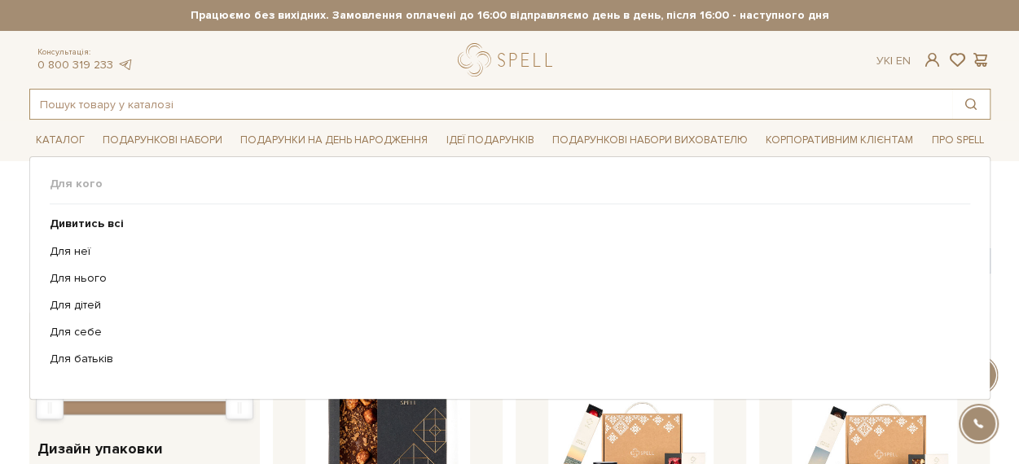
click at [313, 100] on input "text" at bounding box center [491, 104] width 922 height 29
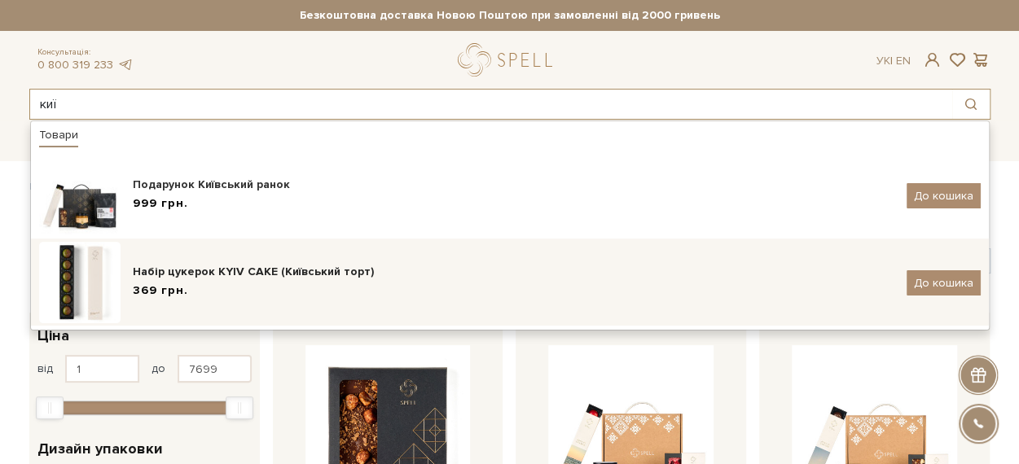
type input "киї"
click at [279, 257] on div "Набір цукерок KYIV CAKE (Київський торт) 369 грн. До кошика" at bounding box center [510, 282] width 942 height 81
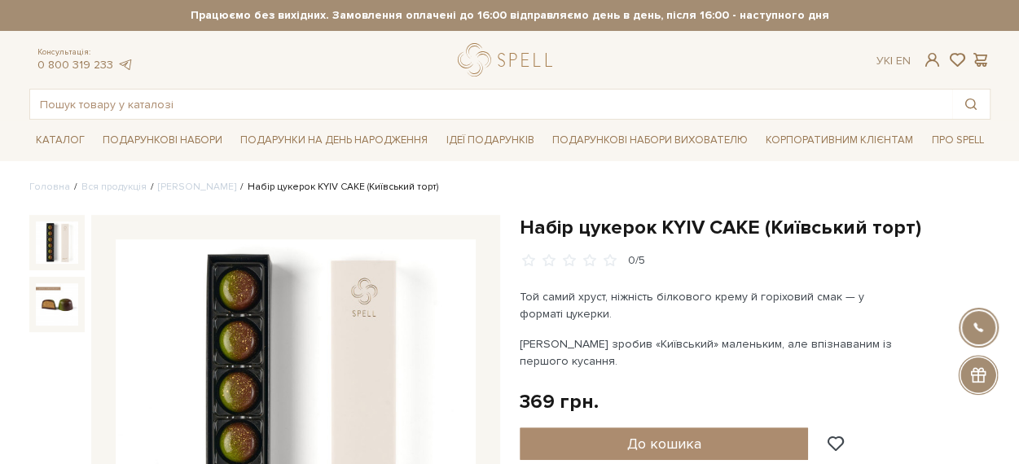
click at [525, 232] on h1 "Набір цукерок KYIV CAKE (Київський торт)" at bounding box center [755, 227] width 471 height 25
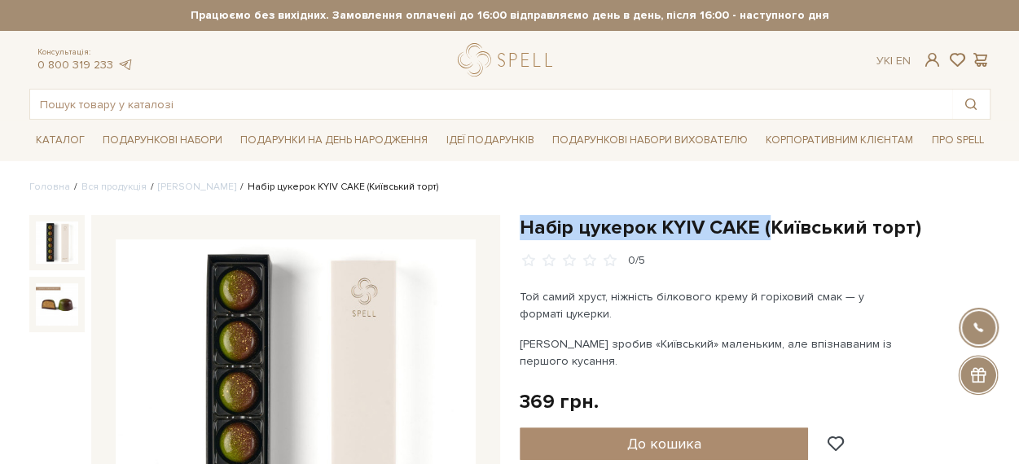
drag, startPoint x: 525, startPoint y: 232, endPoint x: 763, endPoint y: 227, distance: 238.0
click at [764, 227] on h1 "Набір цукерок KYIV CAKE (Київський торт)" at bounding box center [755, 227] width 471 height 25
copy h1 "Набір цукерок KYIV CAKE ("
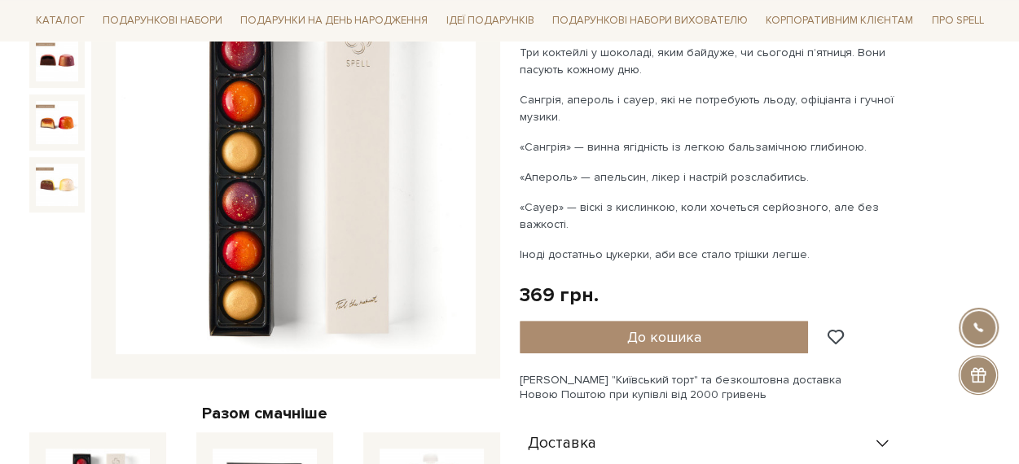
scroll to position [163, 0]
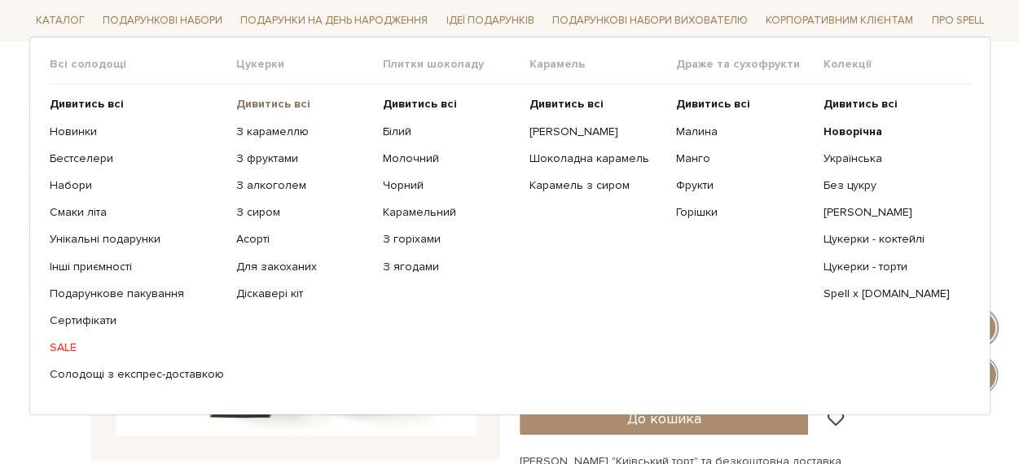
click at [251, 98] on b "Дивитись всі" at bounding box center [273, 104] width 74 height 14
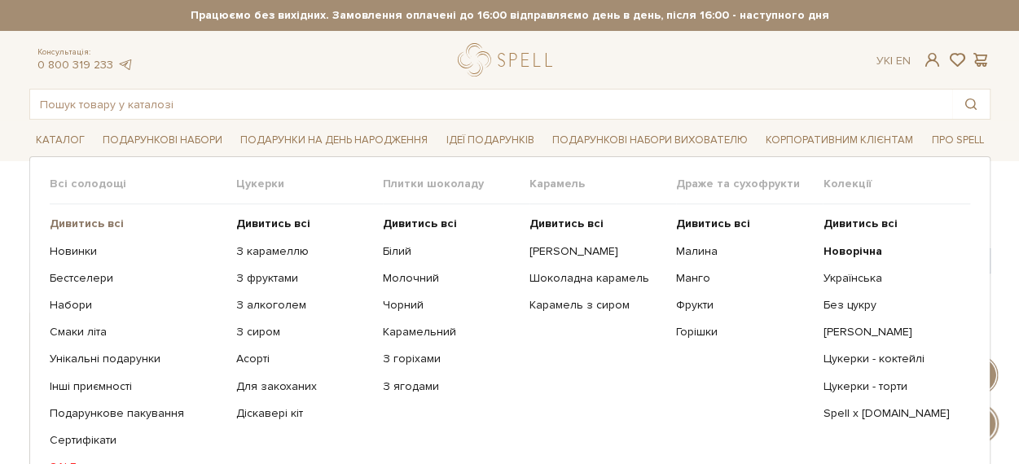
click at [64, 223] on b "Дивитись всі" at bounding box center [87, 224] width 74 height 14
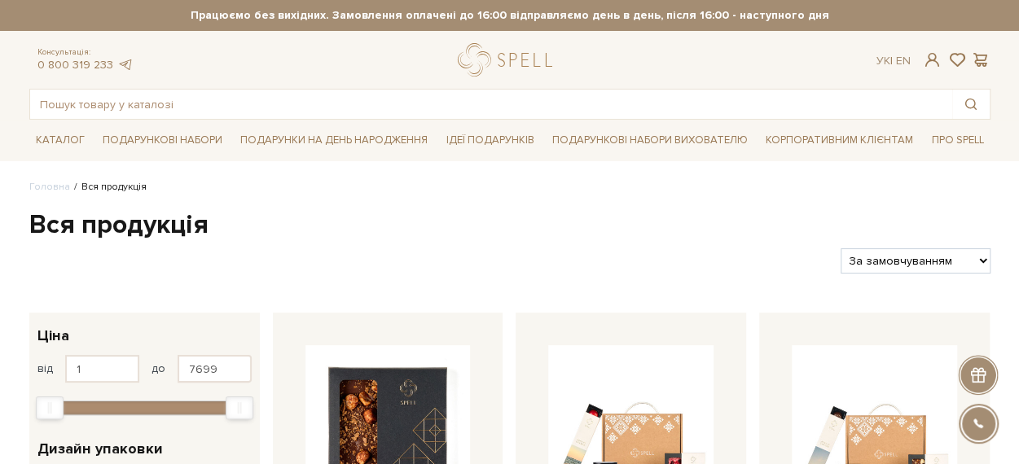
click at [945, 258] on select "За замовчуванням За Ціною (зростання) За Ціною (зменшення) Новинки За популярні…" at bounding box center [915, 261] width 149 height 25
select select "[URL][DOMAIN_NAME]"
click at [841, 249] on select "За замовчуванням За Ціною (зростання) За Ціною (зменшення) Новинки За популярні…" at bounding box center [915, 261] width 149 height 25
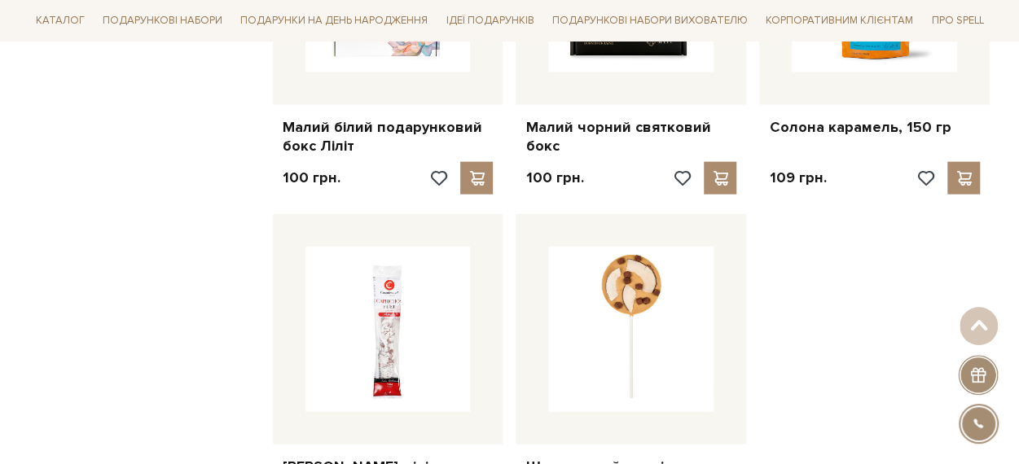
scroll to position [1956, 0]
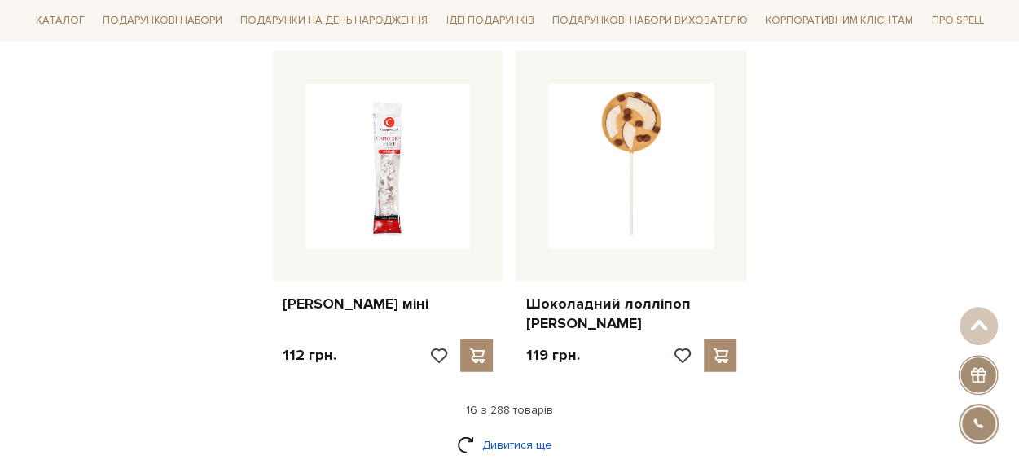
click at [512, 431] on link "Дивитися ще" at bounding box center [510, 445] width 106 height 29
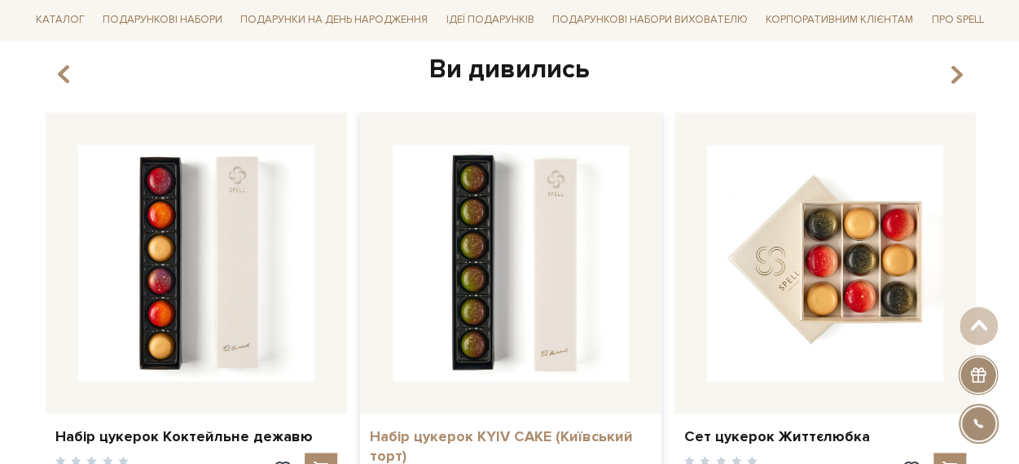
scroll to position [3993, 0]
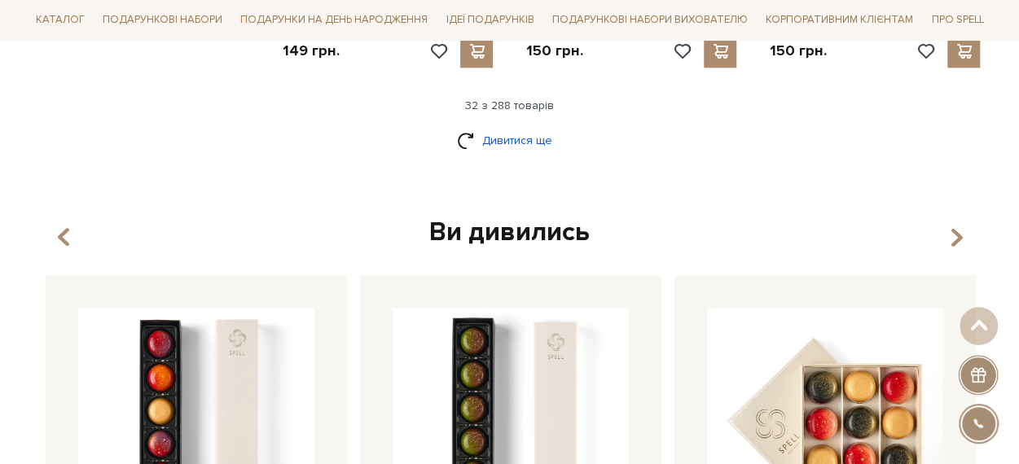
click at [513, 126] on link "Дивитися ще" at bounding box center [510, 140] width 106 height 29
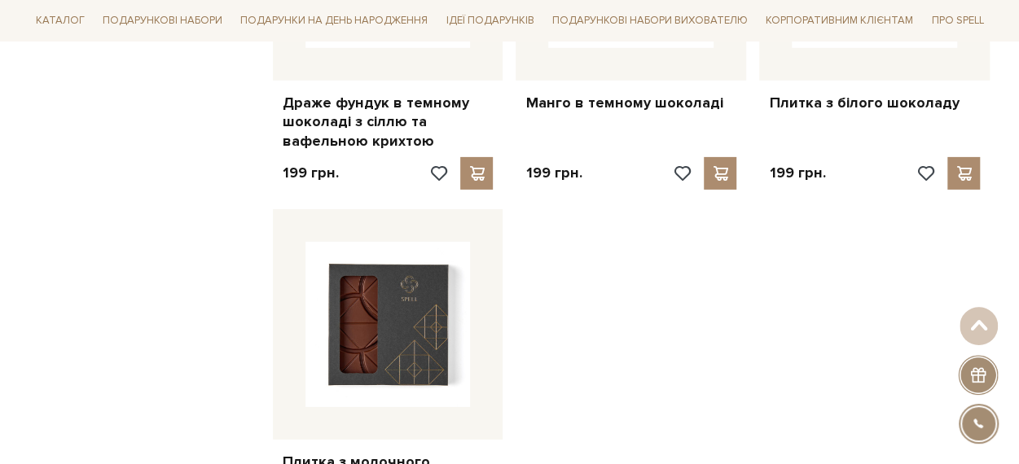
scroll to position [5785, 0]
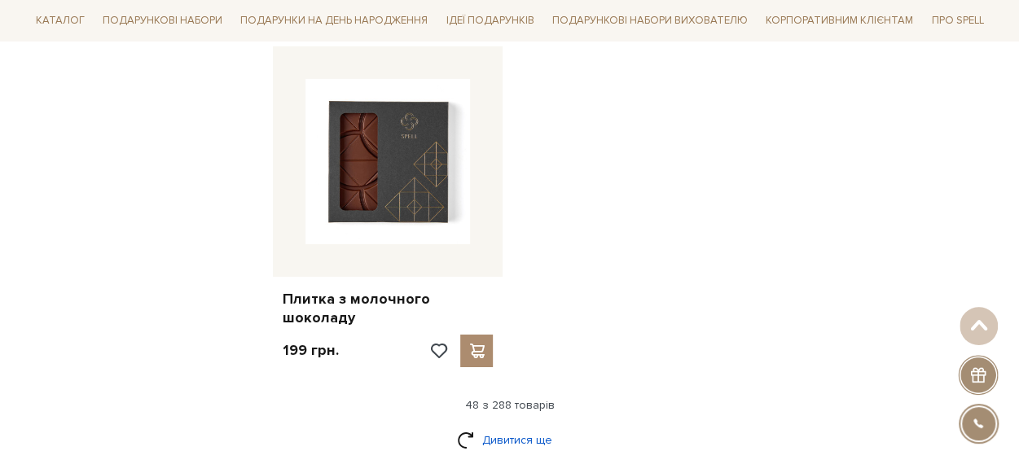
click at [525, 426] on link "Дивитися ще" at bounding box center [510, 440] width 106 height 29
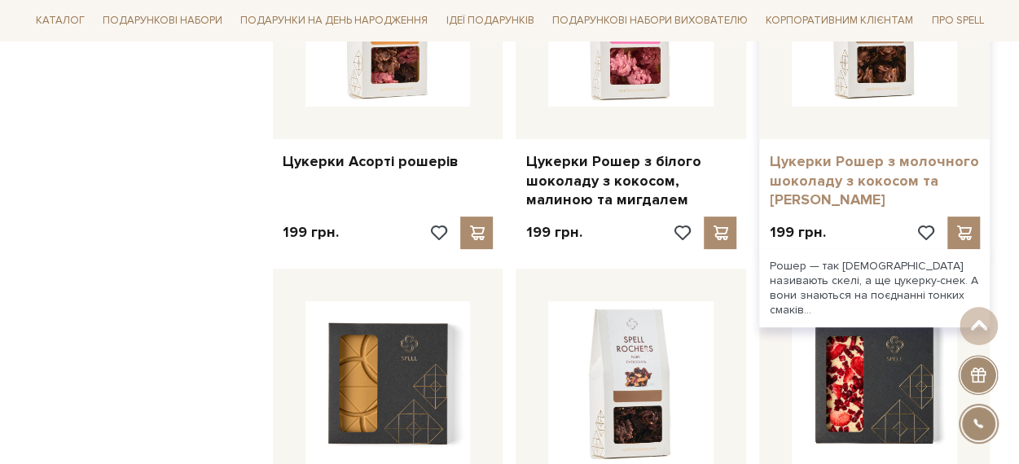
scroll to position [6030, 0]
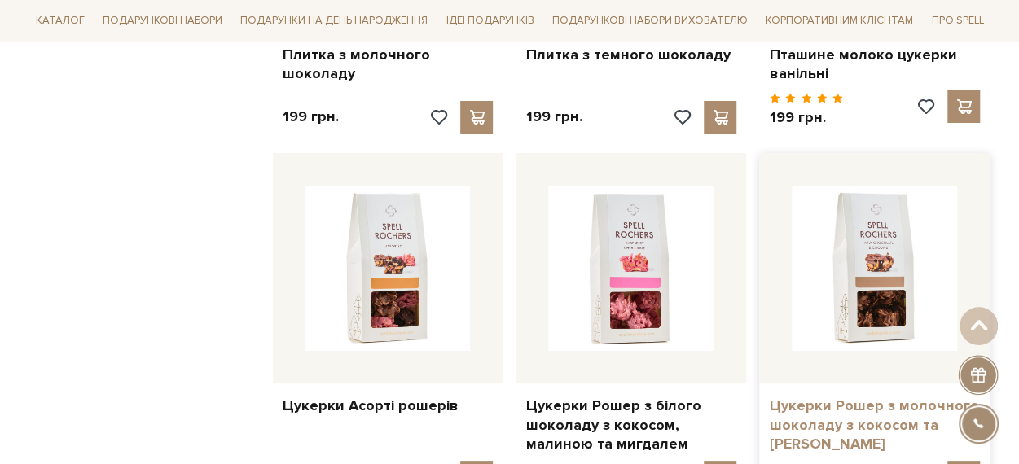
click at [865, 397] on link "Цукерки Рошер з молочного шоколаду з кокосом та [PERSON_NAME]" at bounding box center [874, 425] width 211 height 57
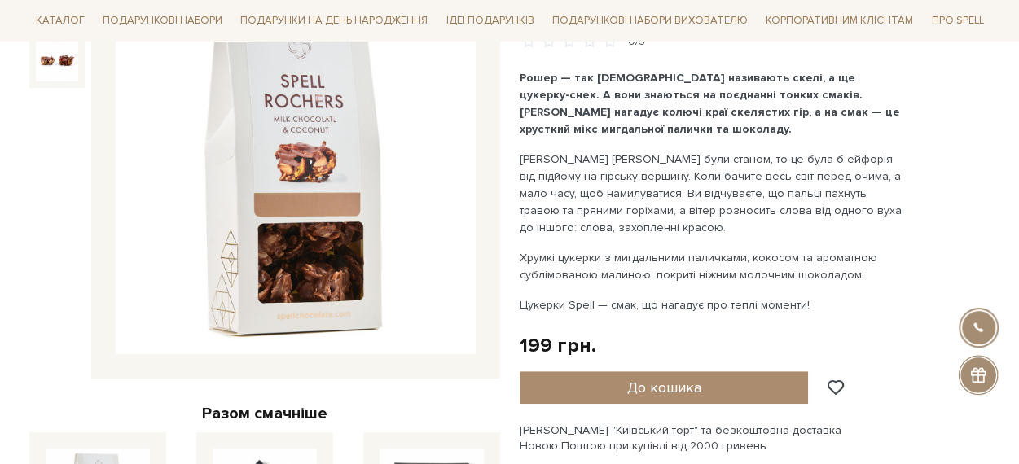
scroll to position [163, 0]
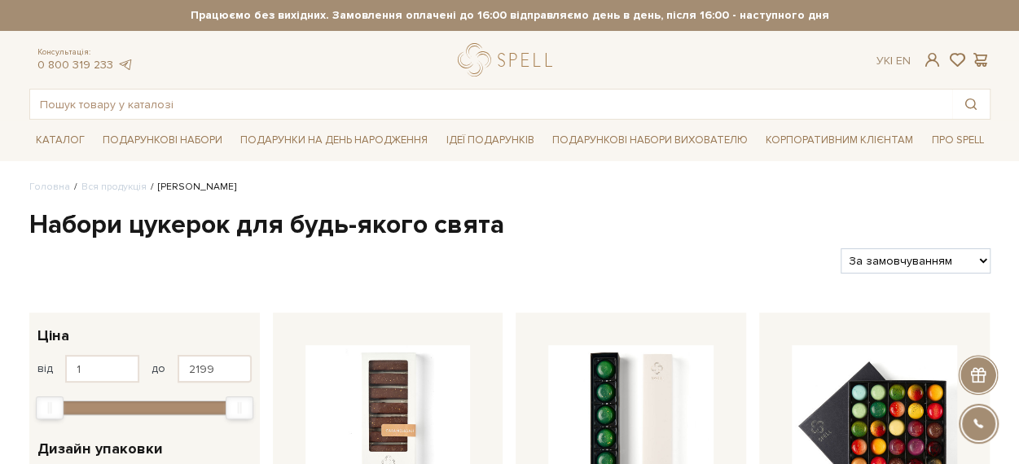
scroll to position [244, 0]
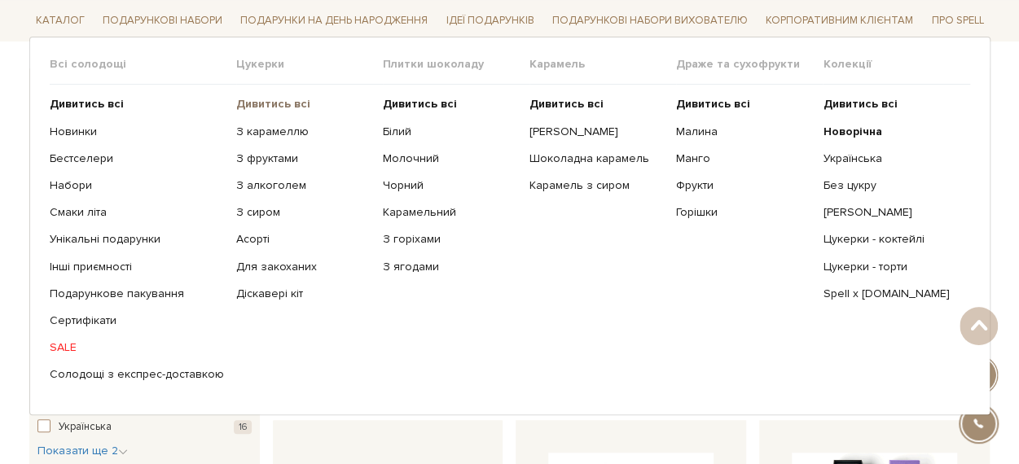
click at [269, 99] on b "Дивитись всі" at bounding box center [273, 104] width 74 height 14
